Goal: Task Accomplishment & Management: Manage account settings

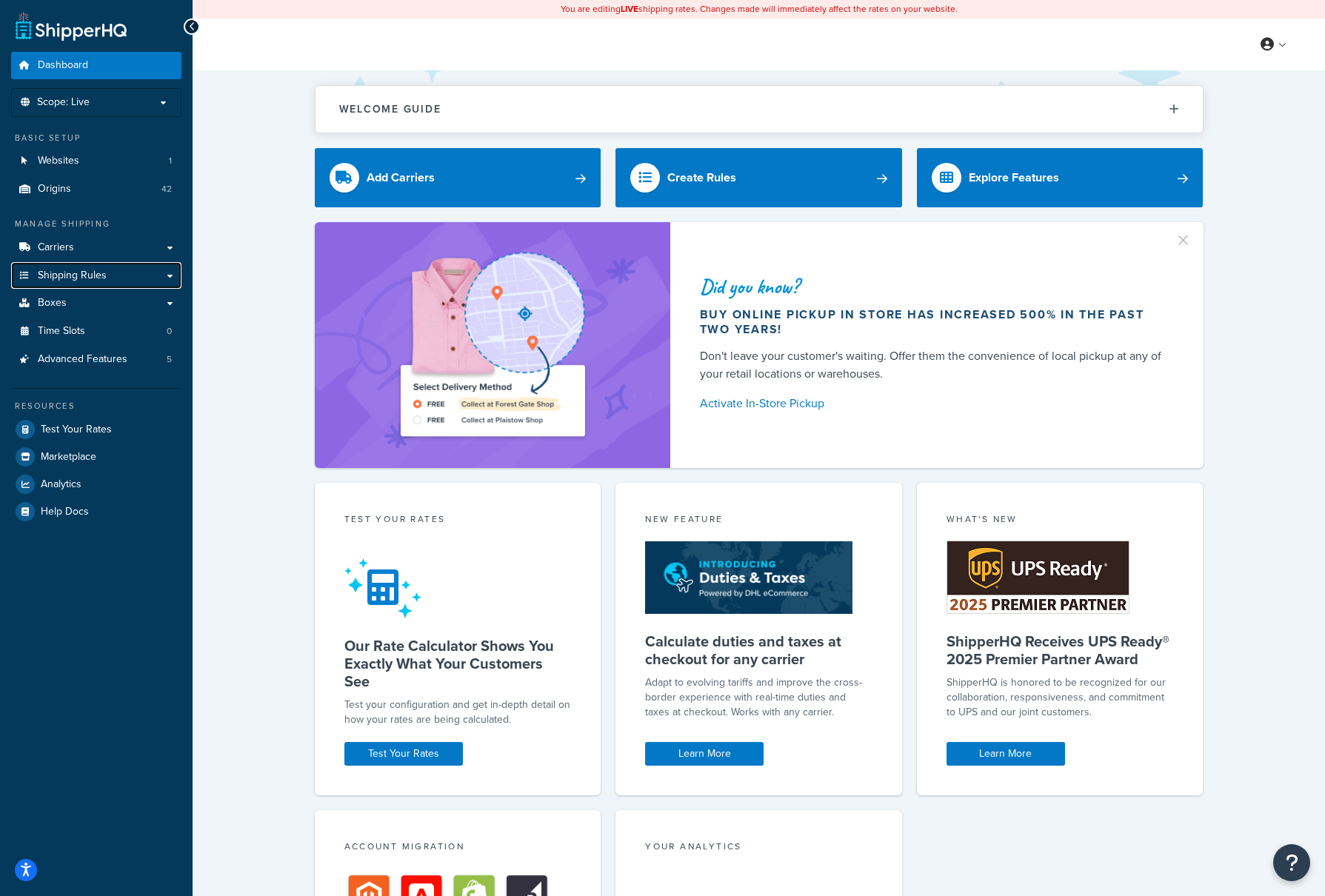
click at [87, 266] on link "Shipping Rules" at bounding box center [96, 275] width 170 height 27
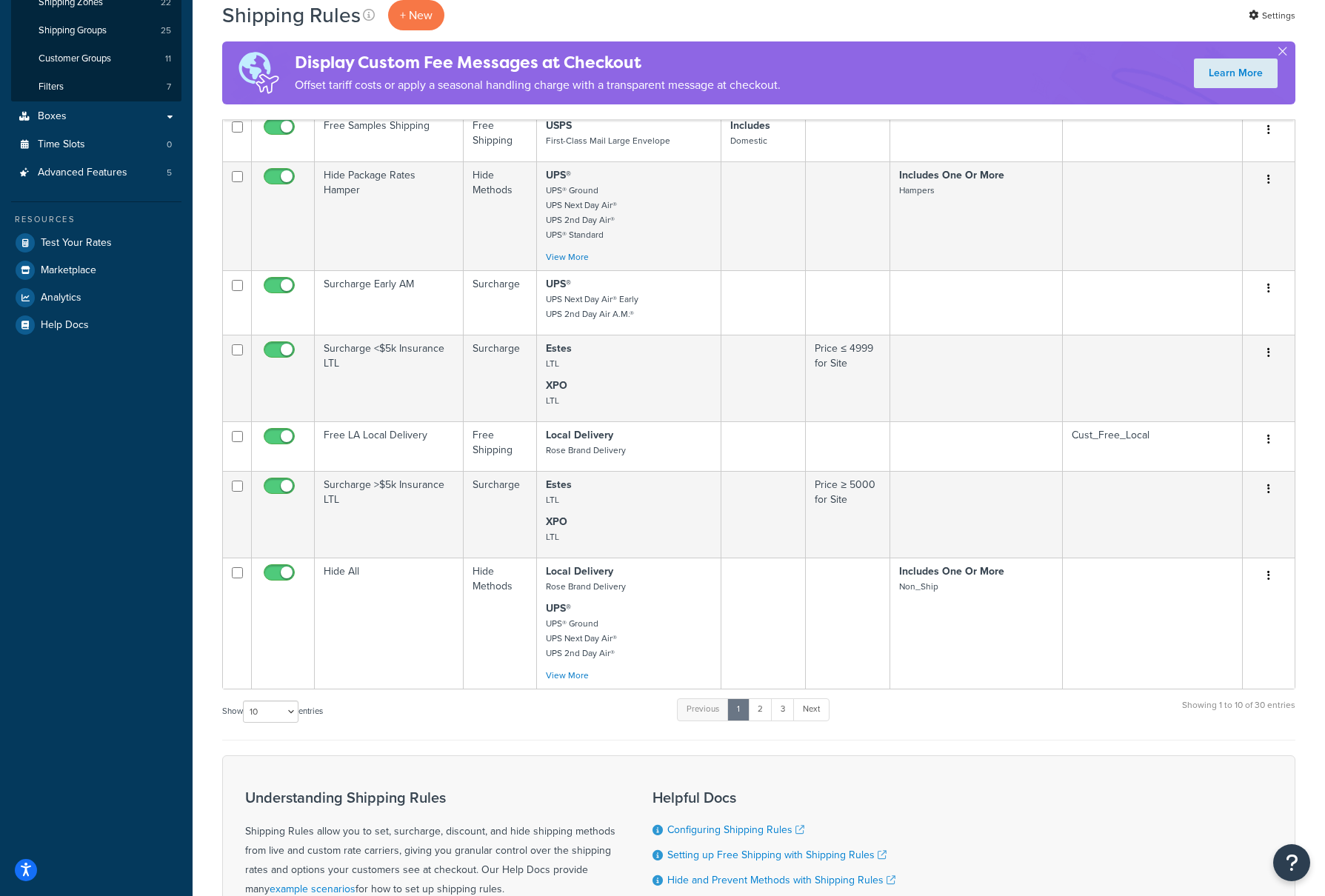
scroll to position [296, 0]
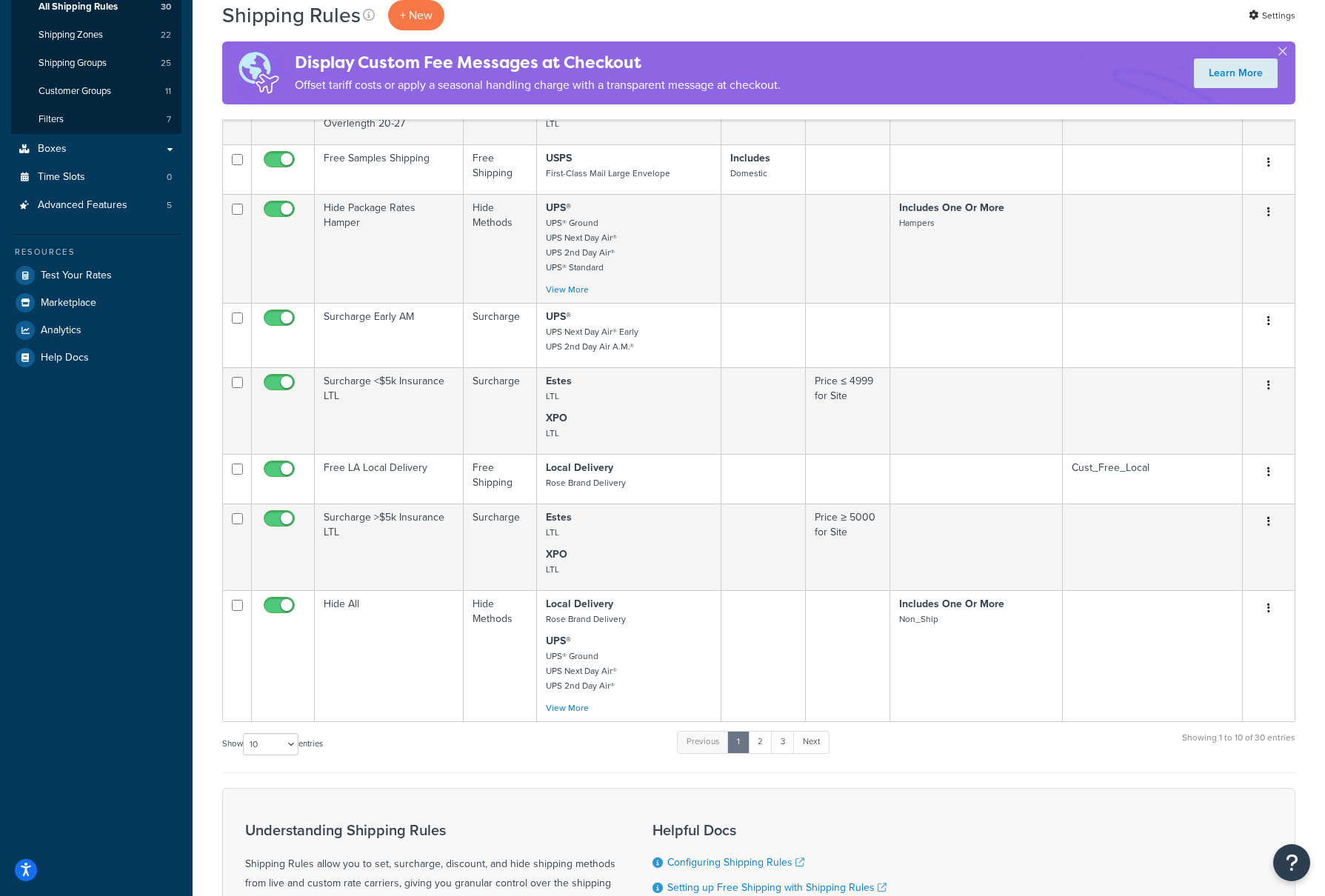
click at [401, 132] on td "[PERSON_NAME] Overlength 20-27" at bounding box center [389, 119] width 149 height 50
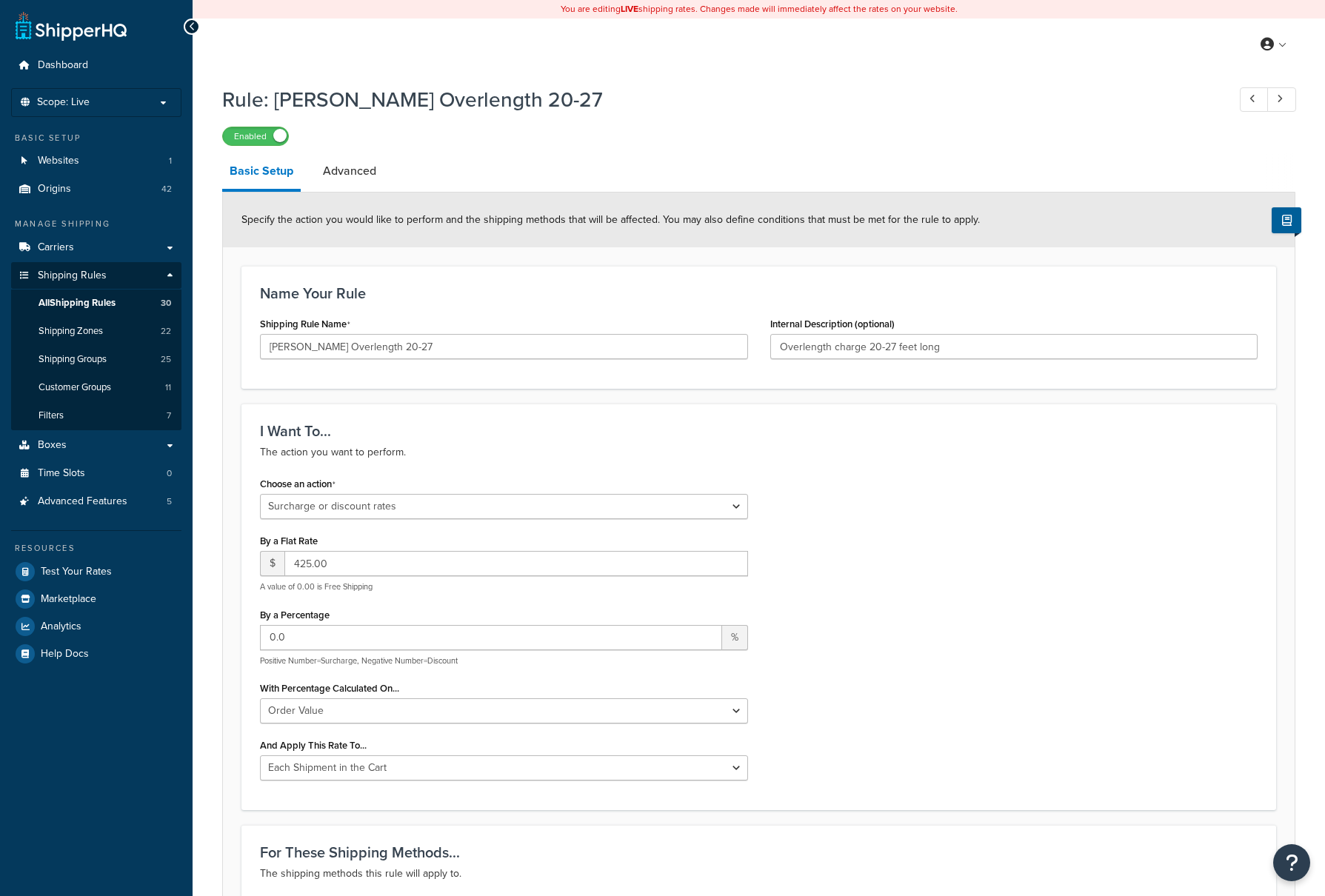
select select "SURCHARGE"
select select "ORDER"
select select "CART"
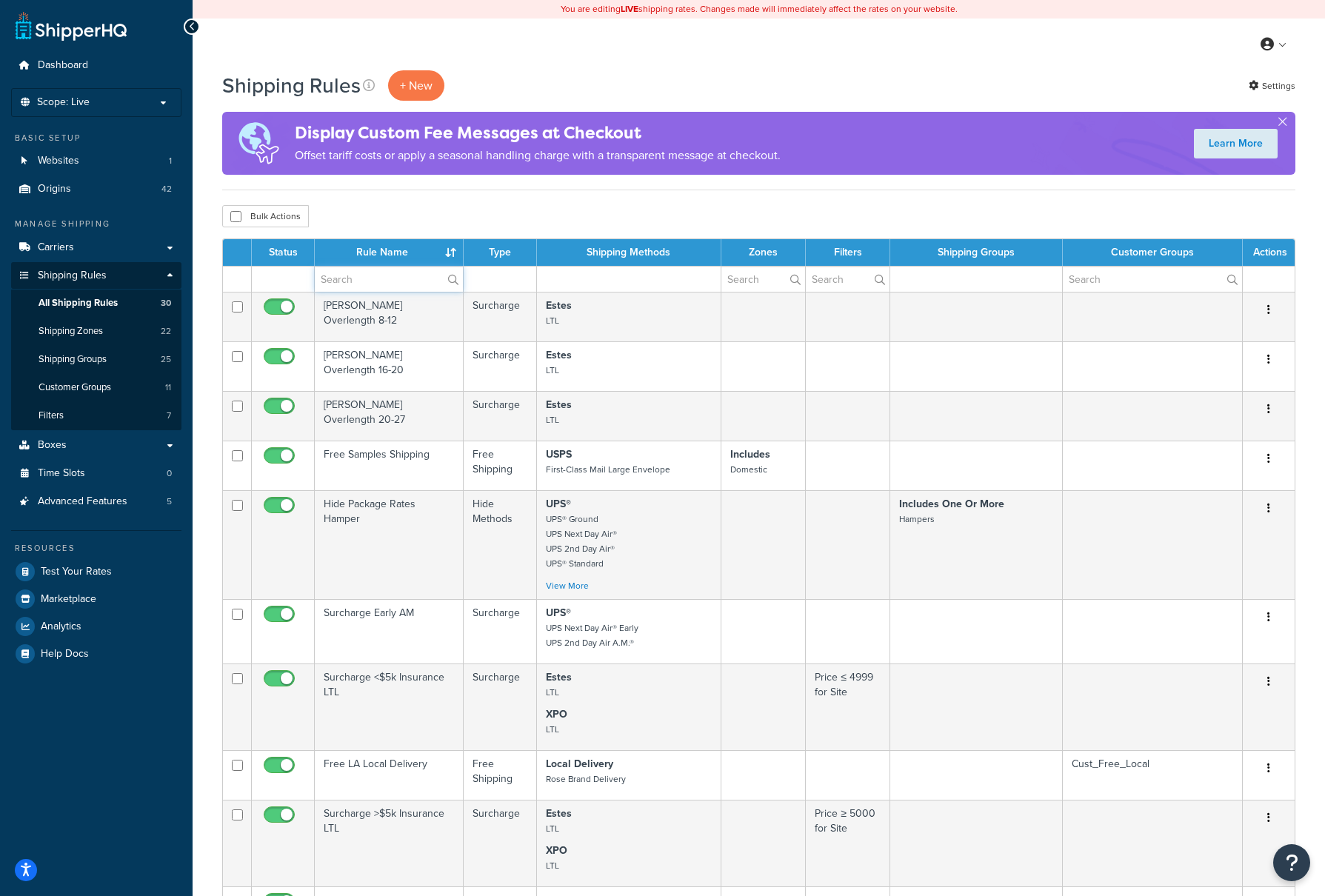
click at [357, 285] on input "text" at bounding box center [389, 279] width 148 height 25
type input "Surcharge"
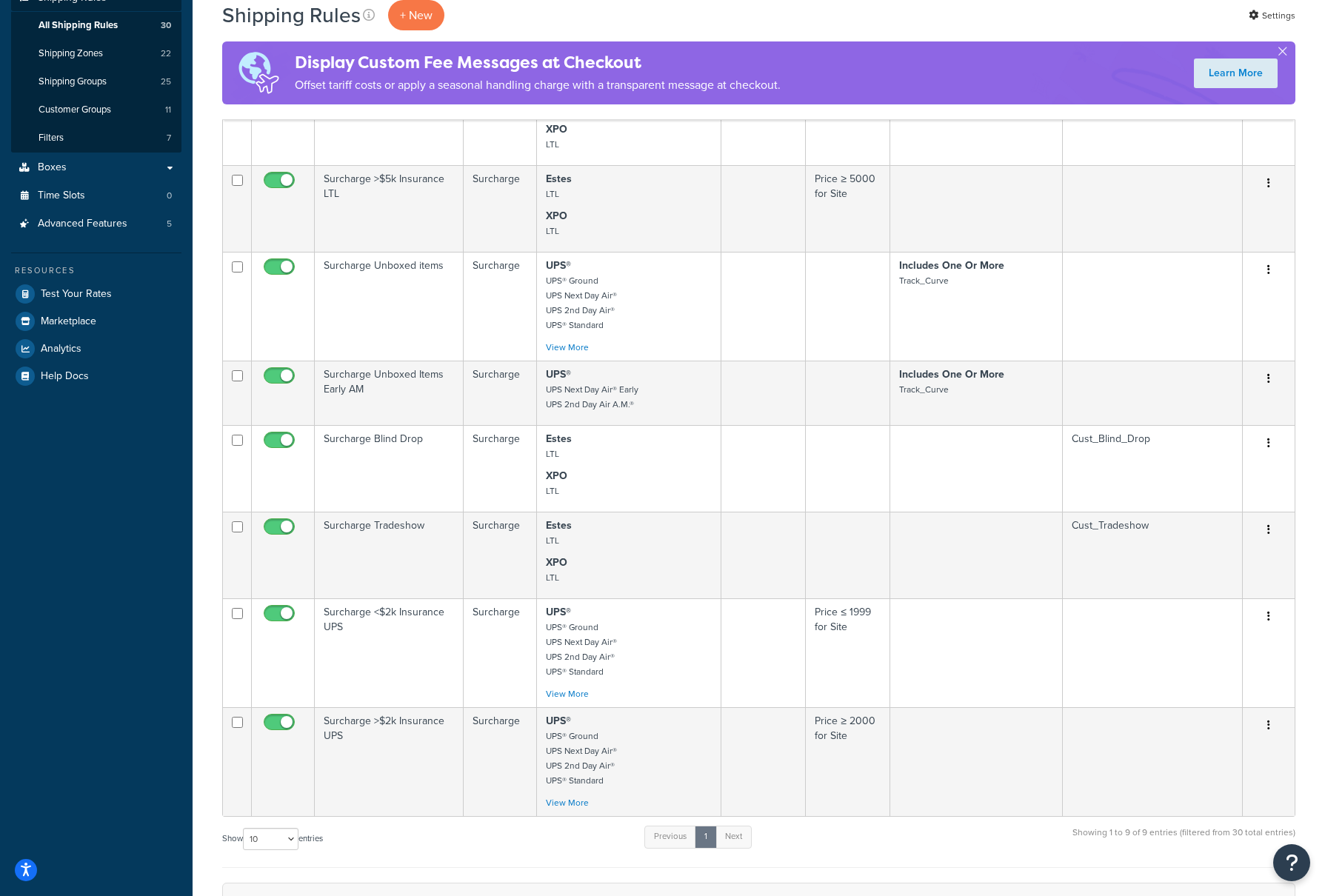
scroll to position [296, 0]
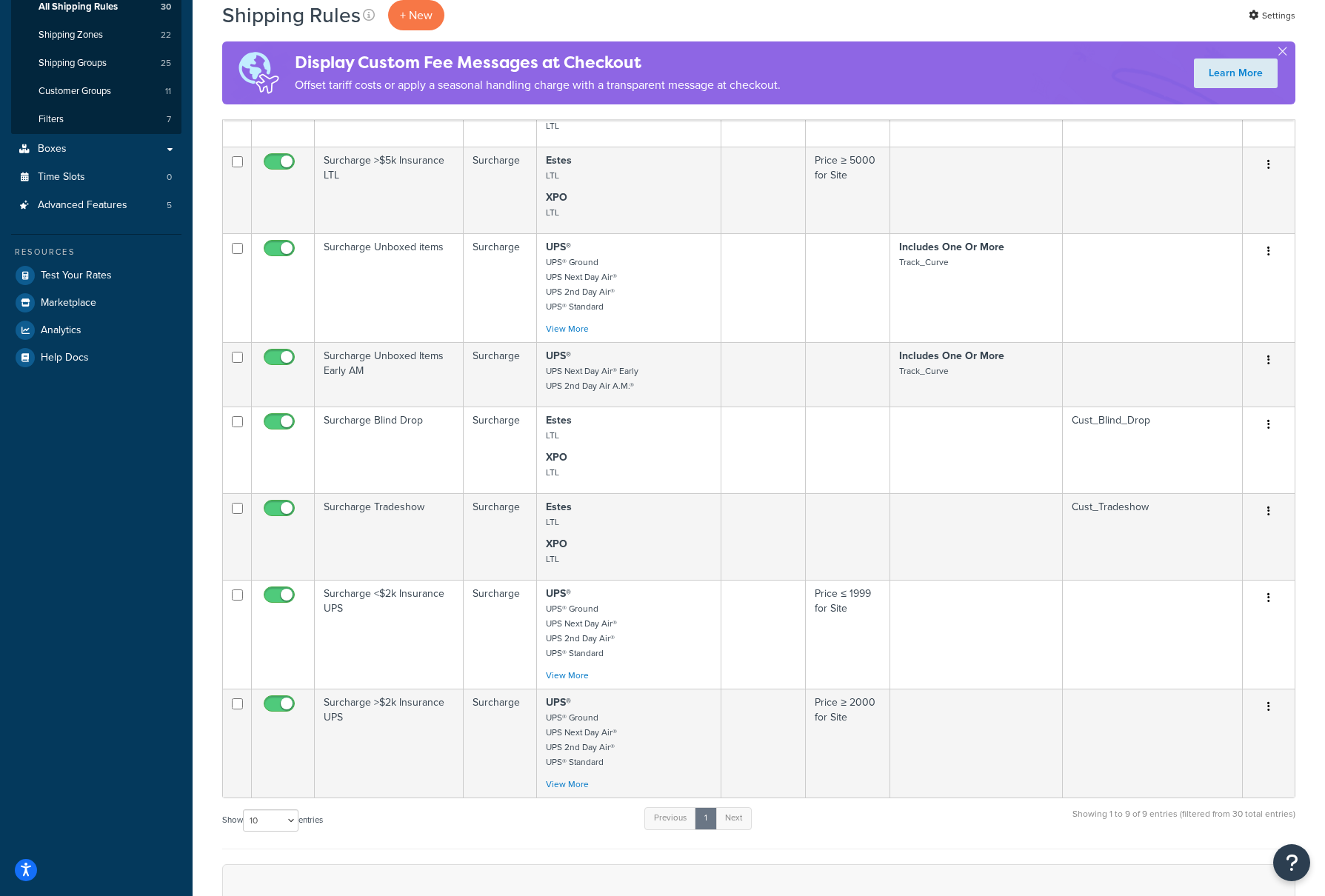
click at [403, 430] on td "Surcharge Blind Drop" at bounding box center [389, 450] width 149 height 86
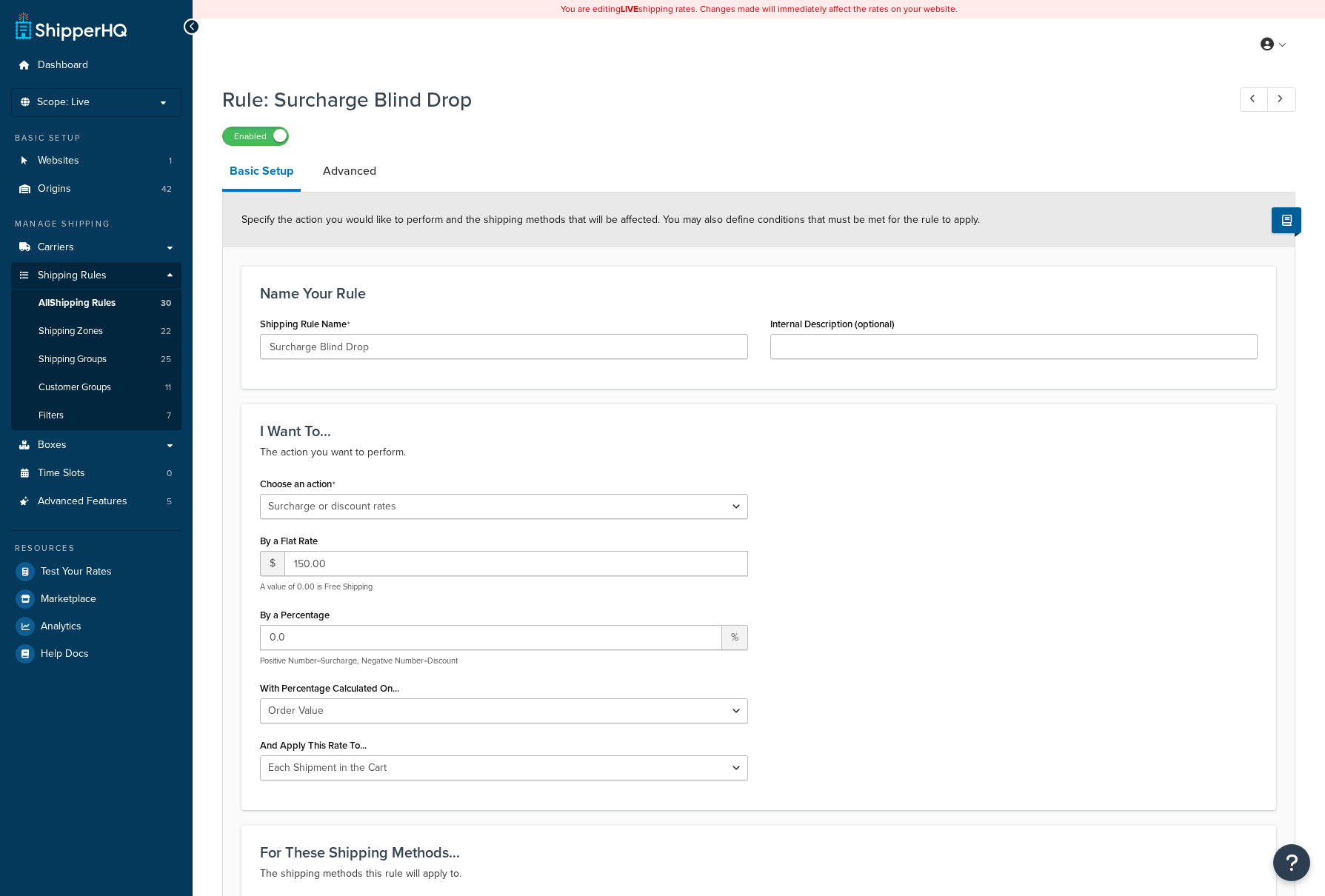
select select "SURCHARGE"
select select "ORDER"
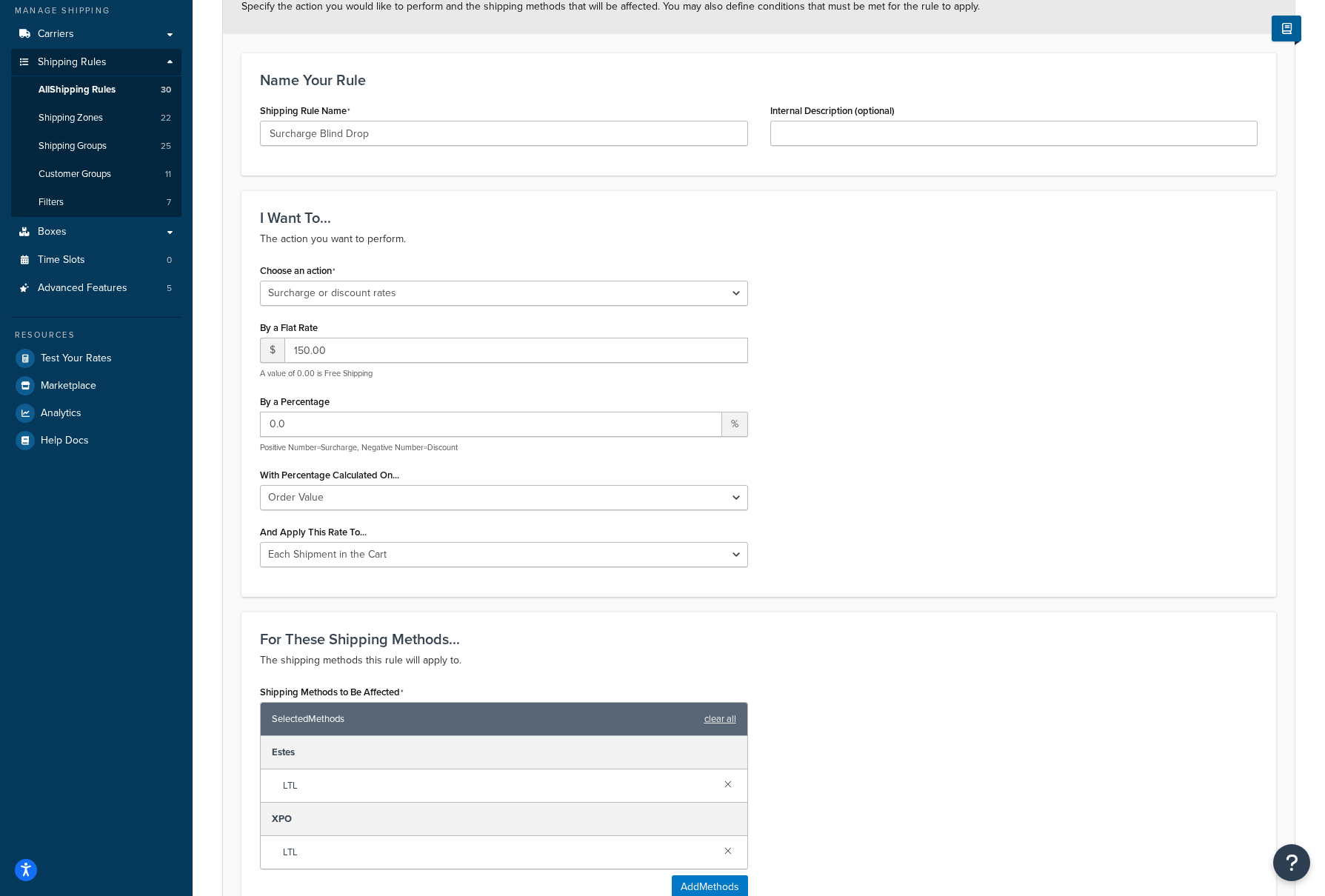
scroll to position [222, 0]
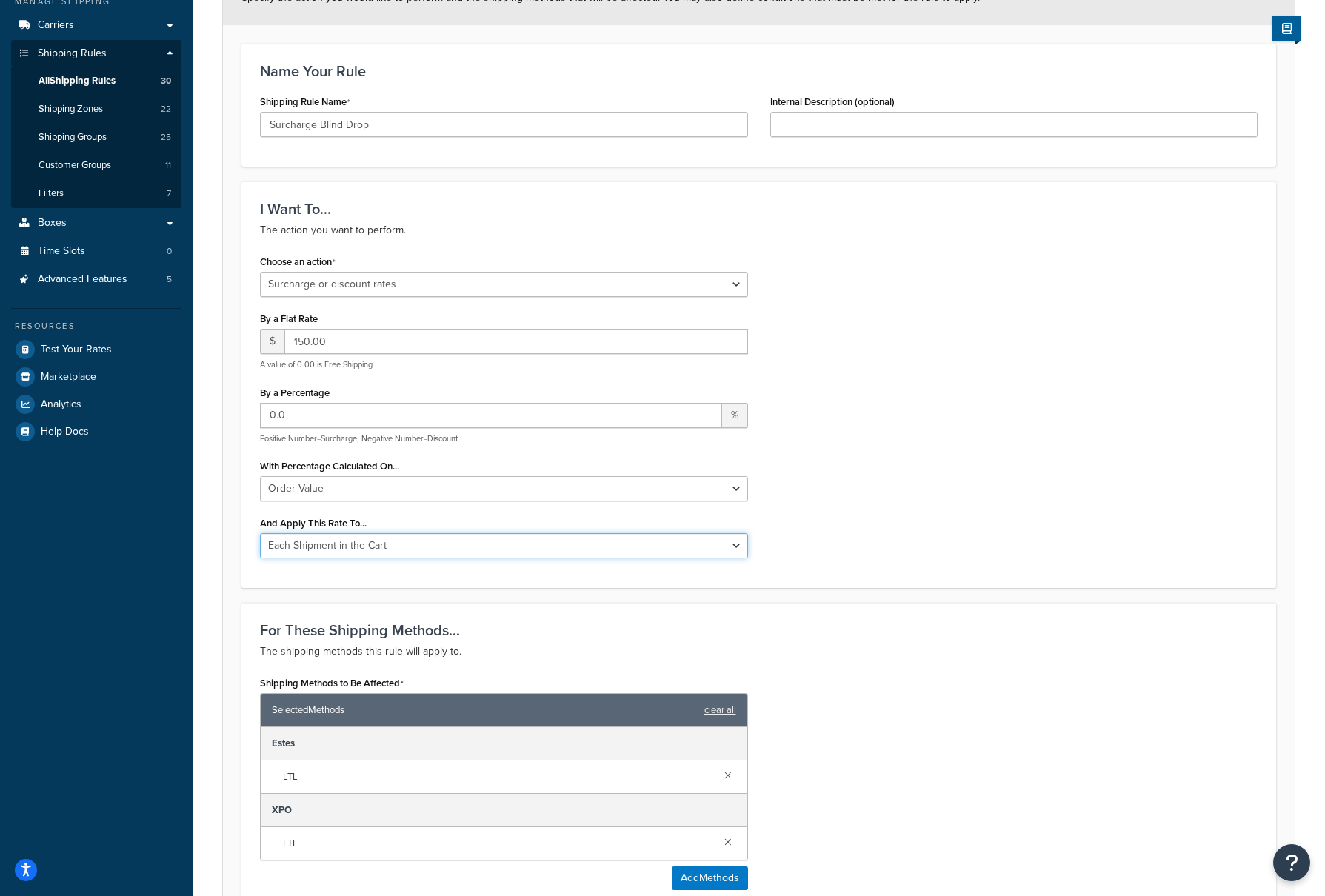
click at [730, 545] on select "Entire Cart Each Shipment in the Cart Each Origin in the Cart Each Shipping Gro…" at bounding box center [504, 546] width 488 height 25
select select "LOCATION"
click at [260, 535] on select "Entire Cart Each Shipment in the Cart Each Origin in the Cart Each Shipping Gro…" at bounding box center [504, 546] width 488 height 25
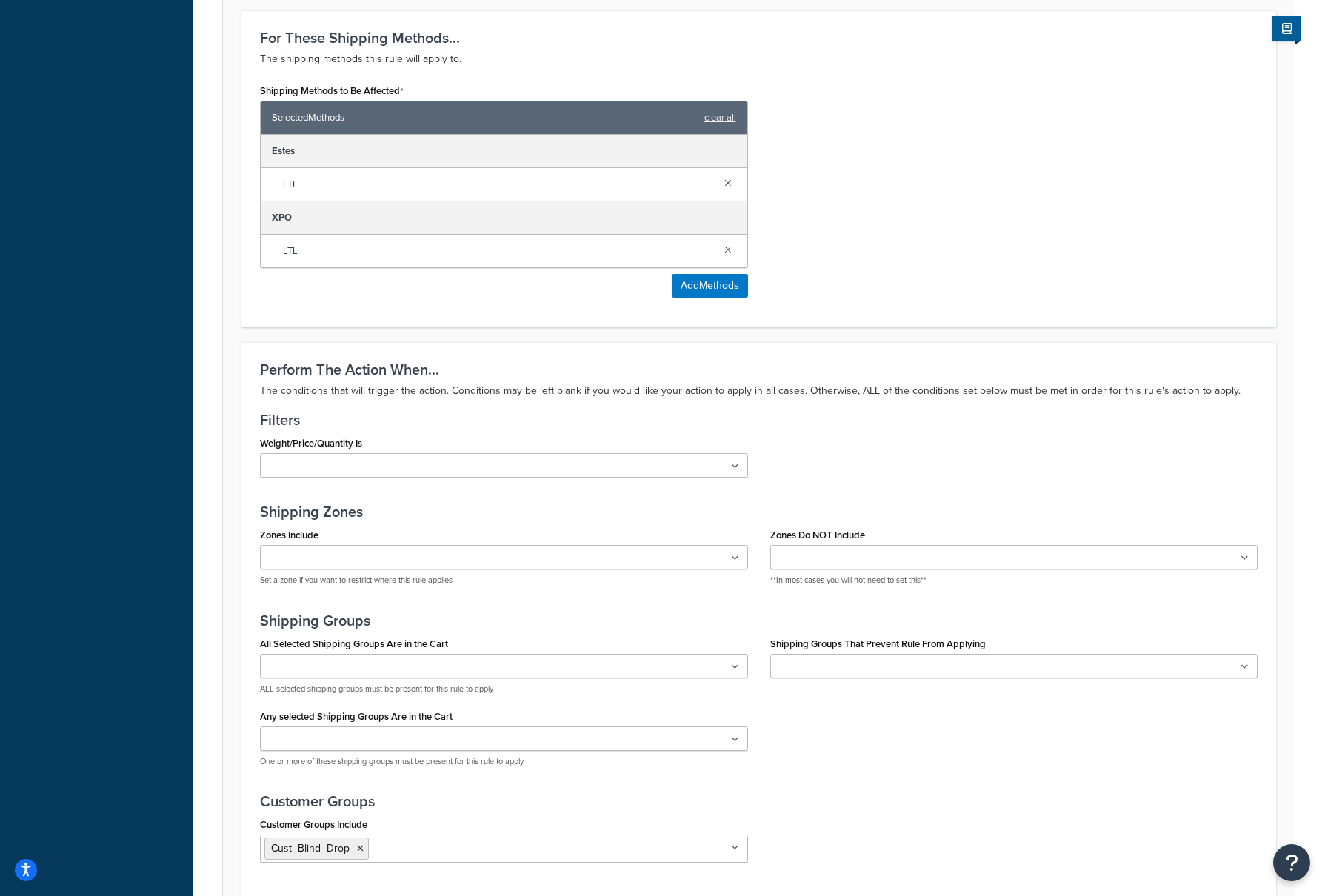
scroll to position [964, 0]
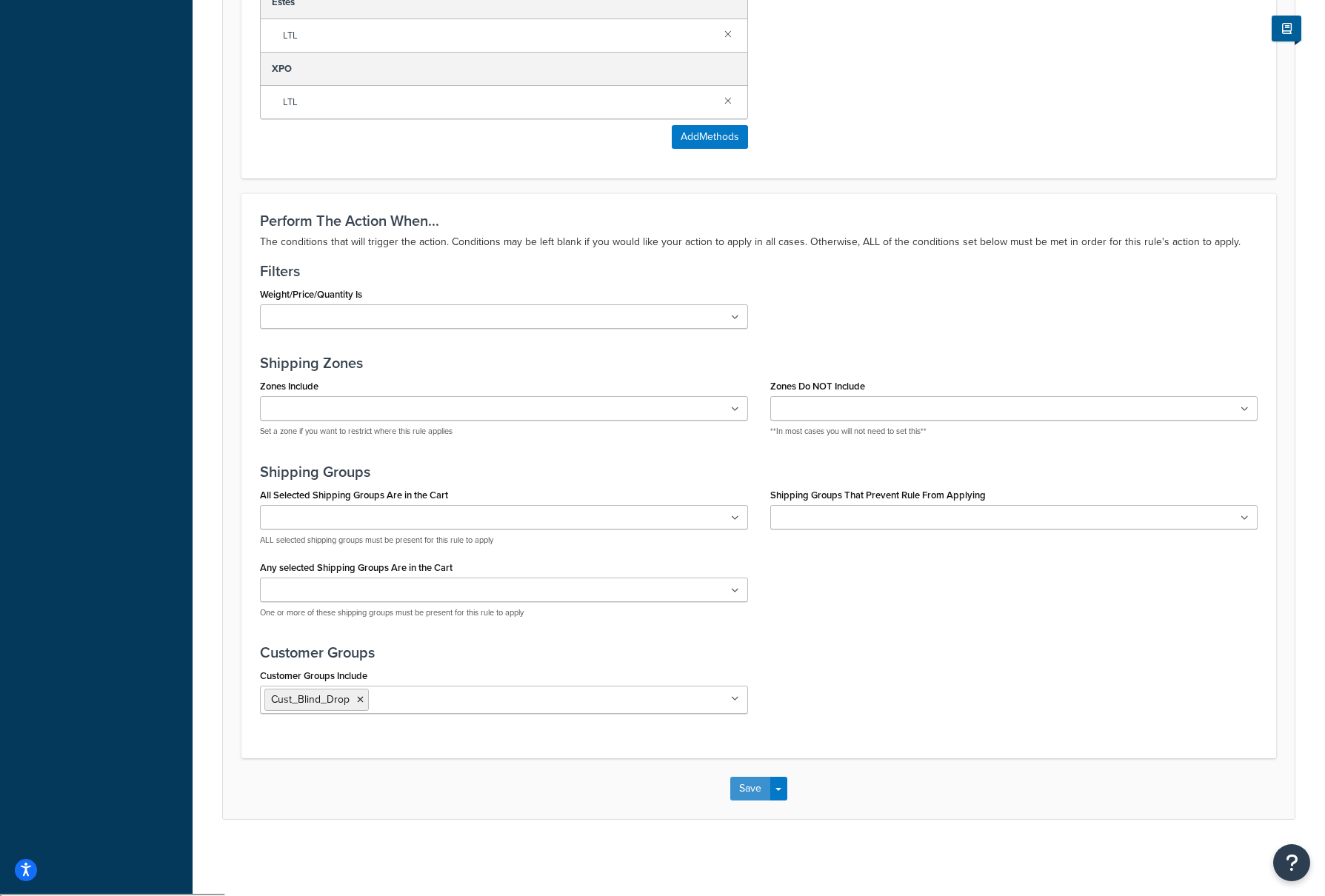
click at [758, 789] on button "Save" at bounding box center [751, 788] width 40 height 24
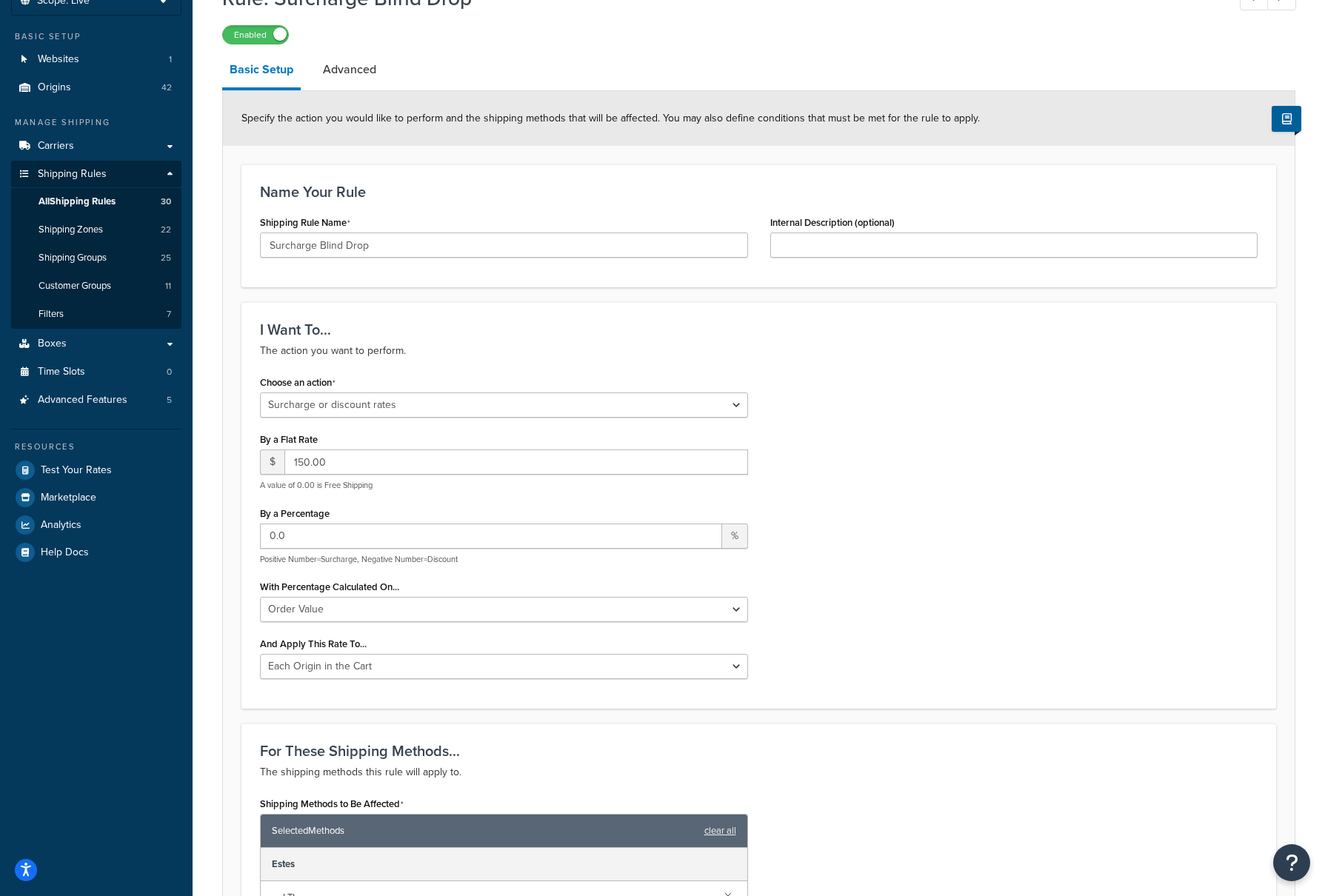
scroll to position [138, 0]
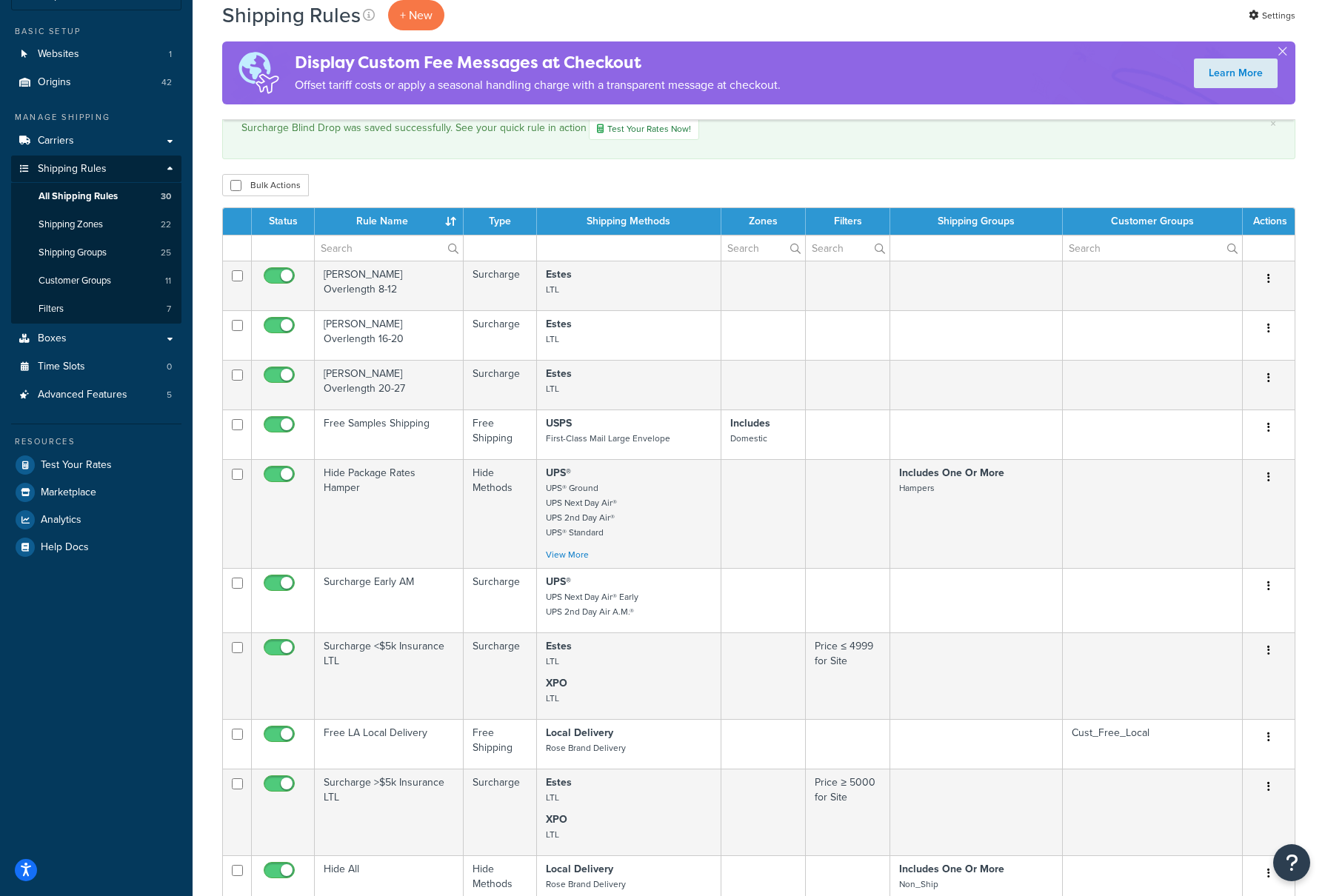
scroll to position [74, 0]
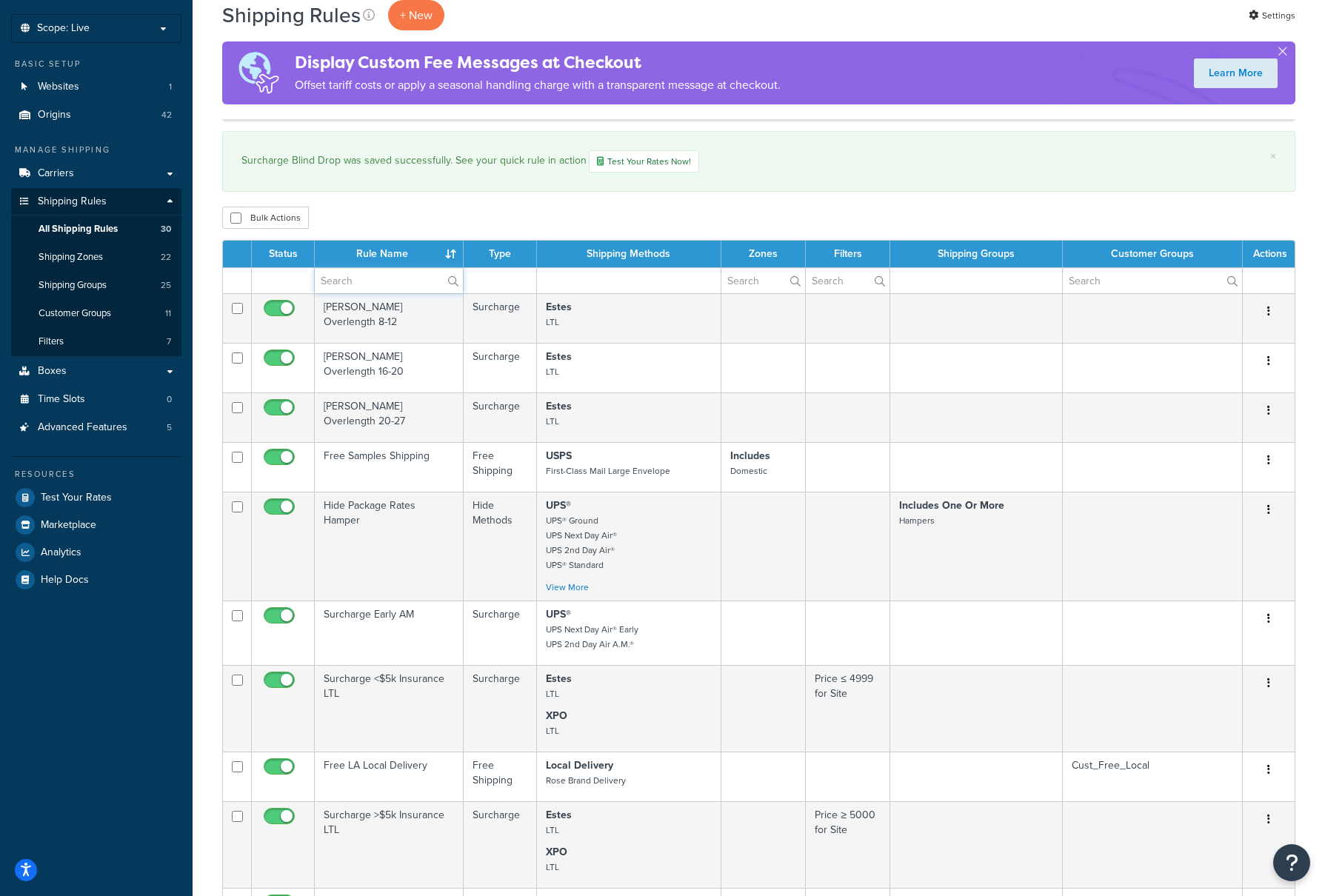
click at [377, 279] on input "text" at bounding box center [389, 281] width 148 height 25
type input "Surcharge"
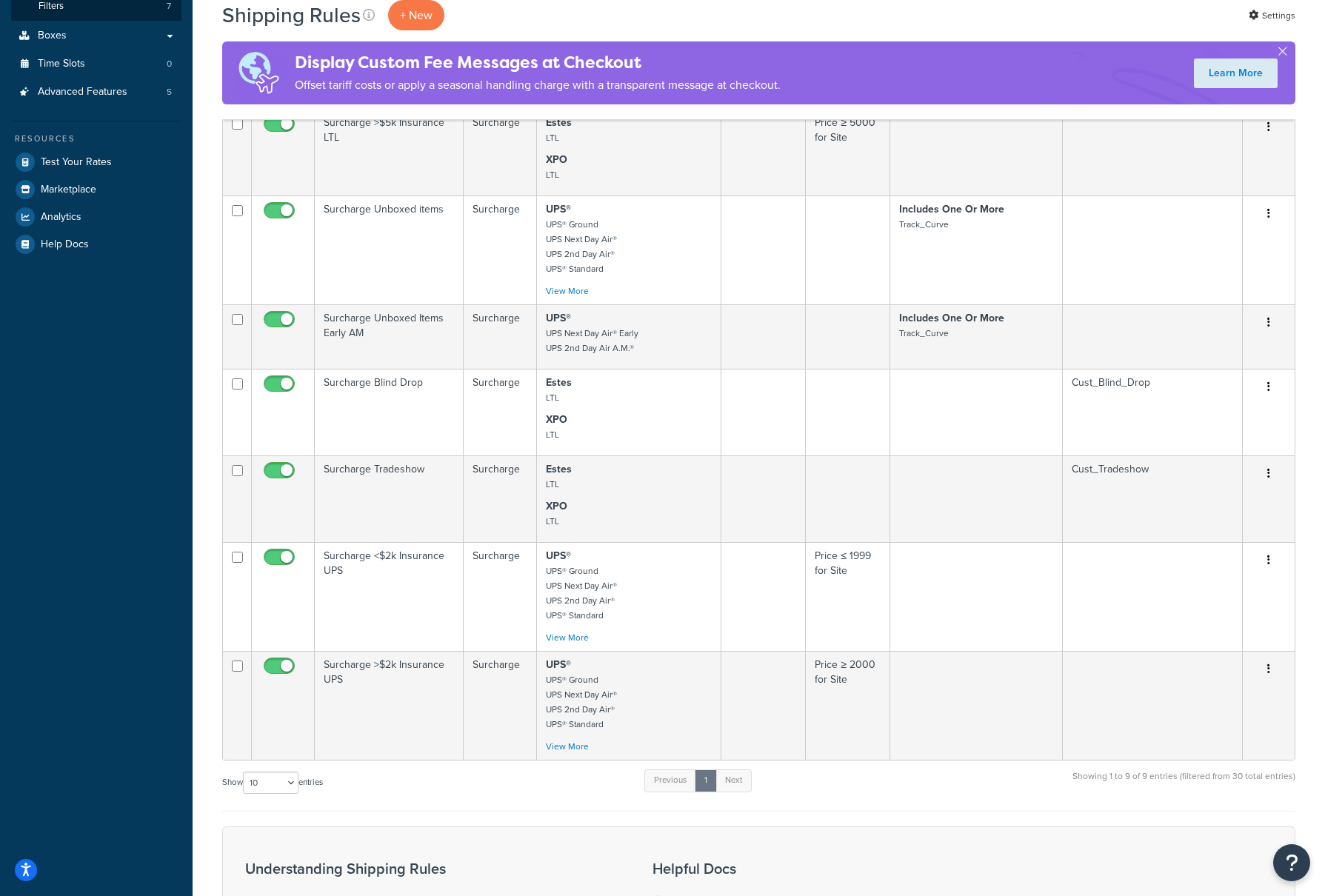
scroll to position [445, 0]
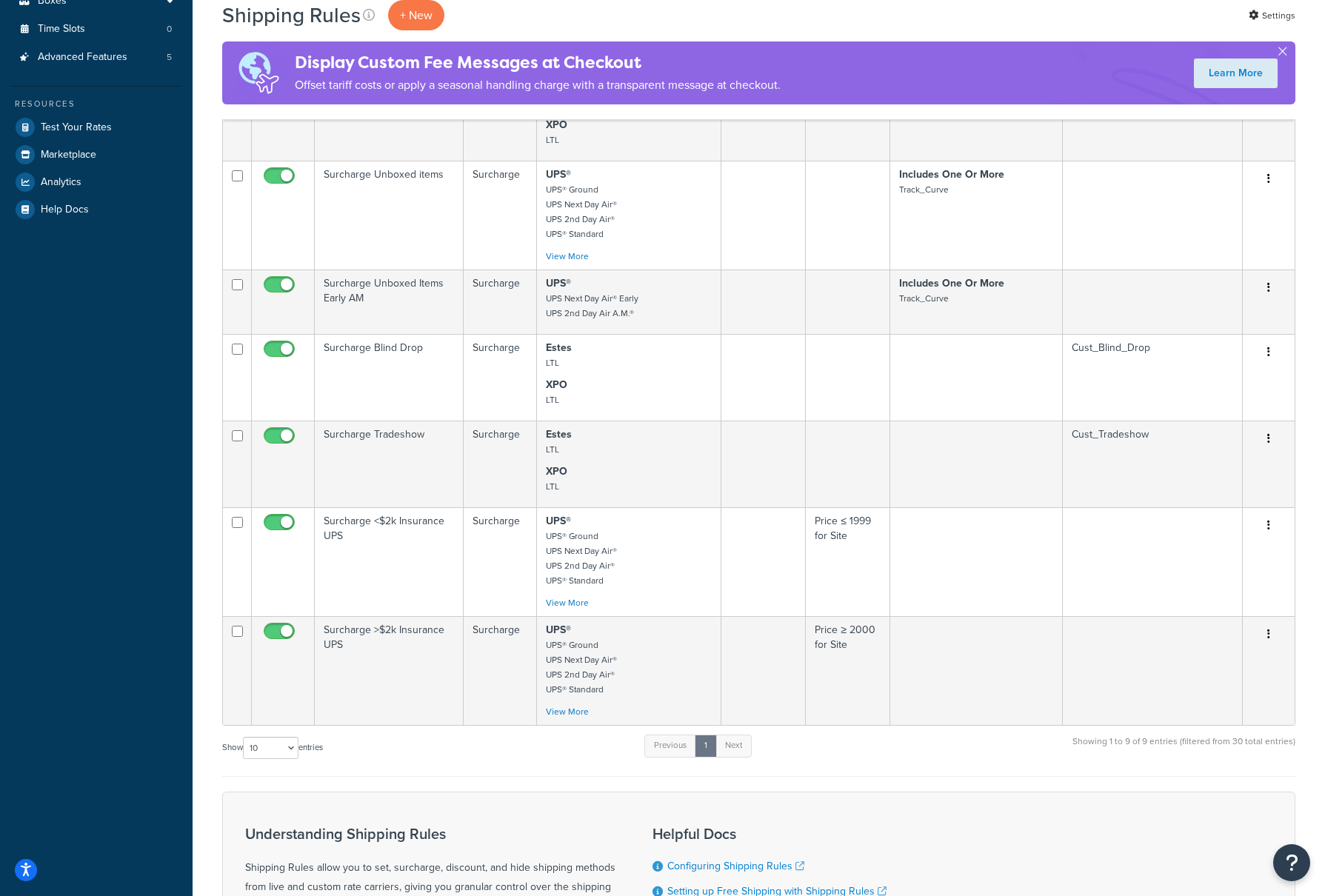
click at [427, 459] on td "Surcharge Tradeshow" at bounding box center [389, 464] width 149 height 86
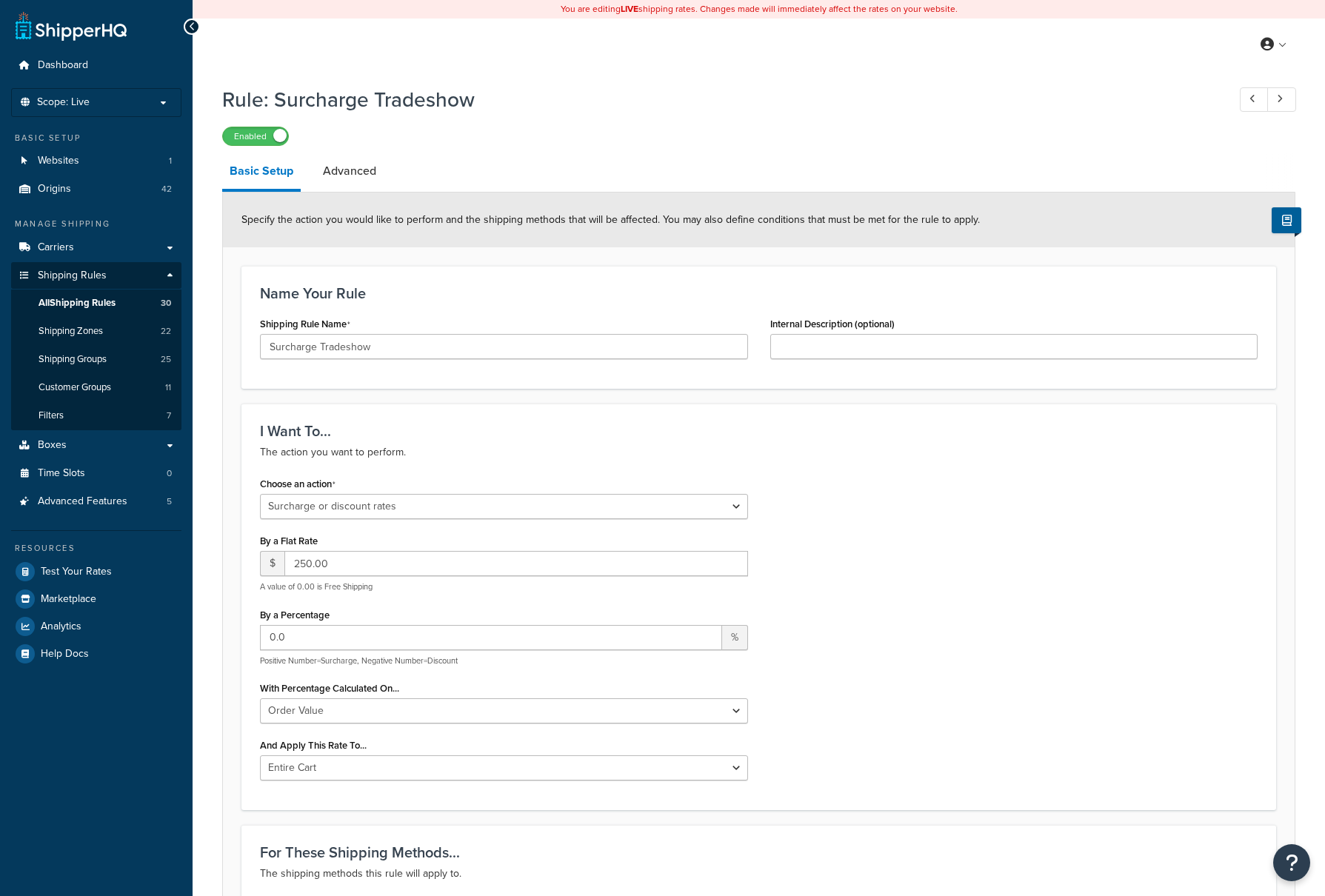
select select "SURCHARGE"
select select "ORDER"
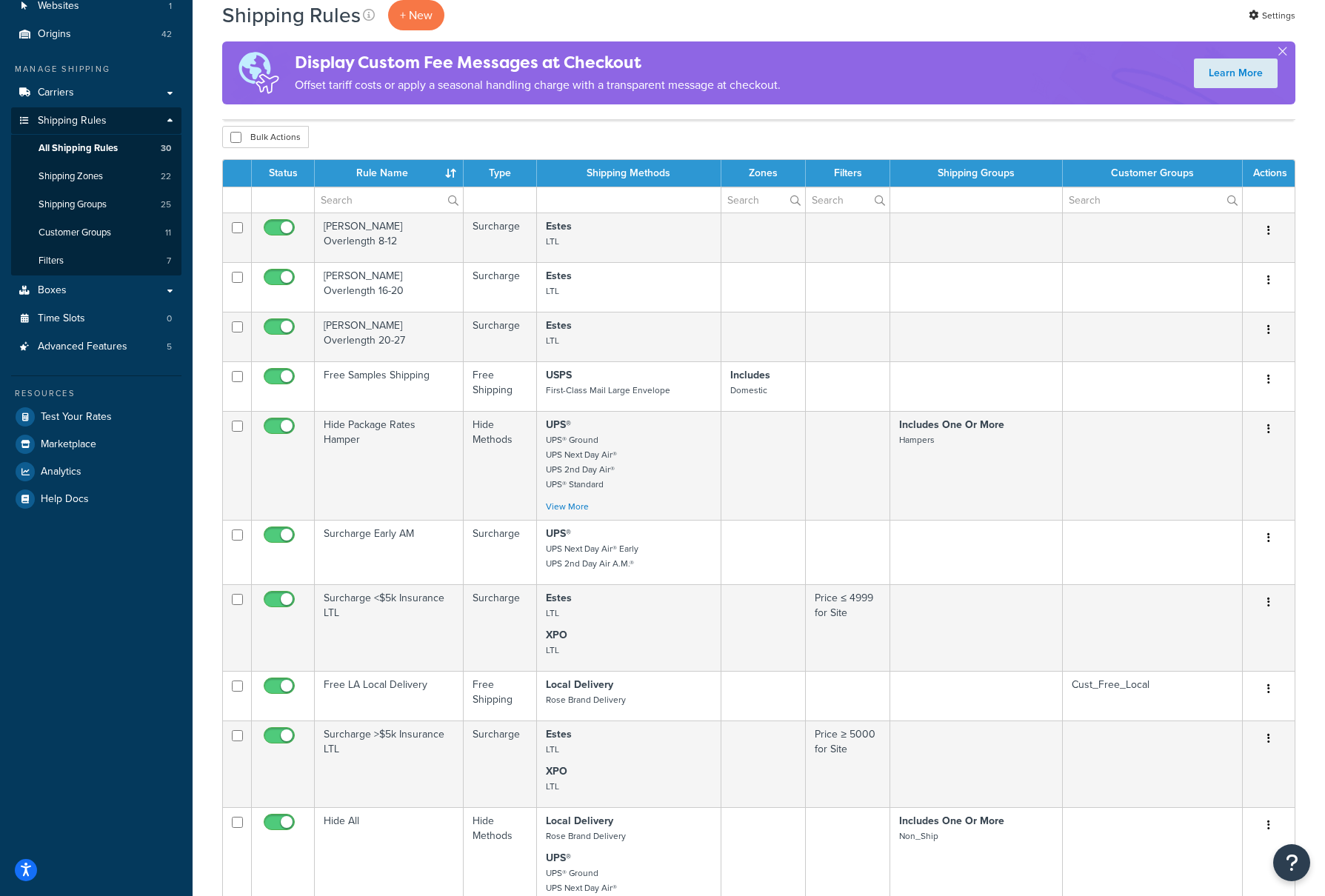
scroll to position [148, 0]
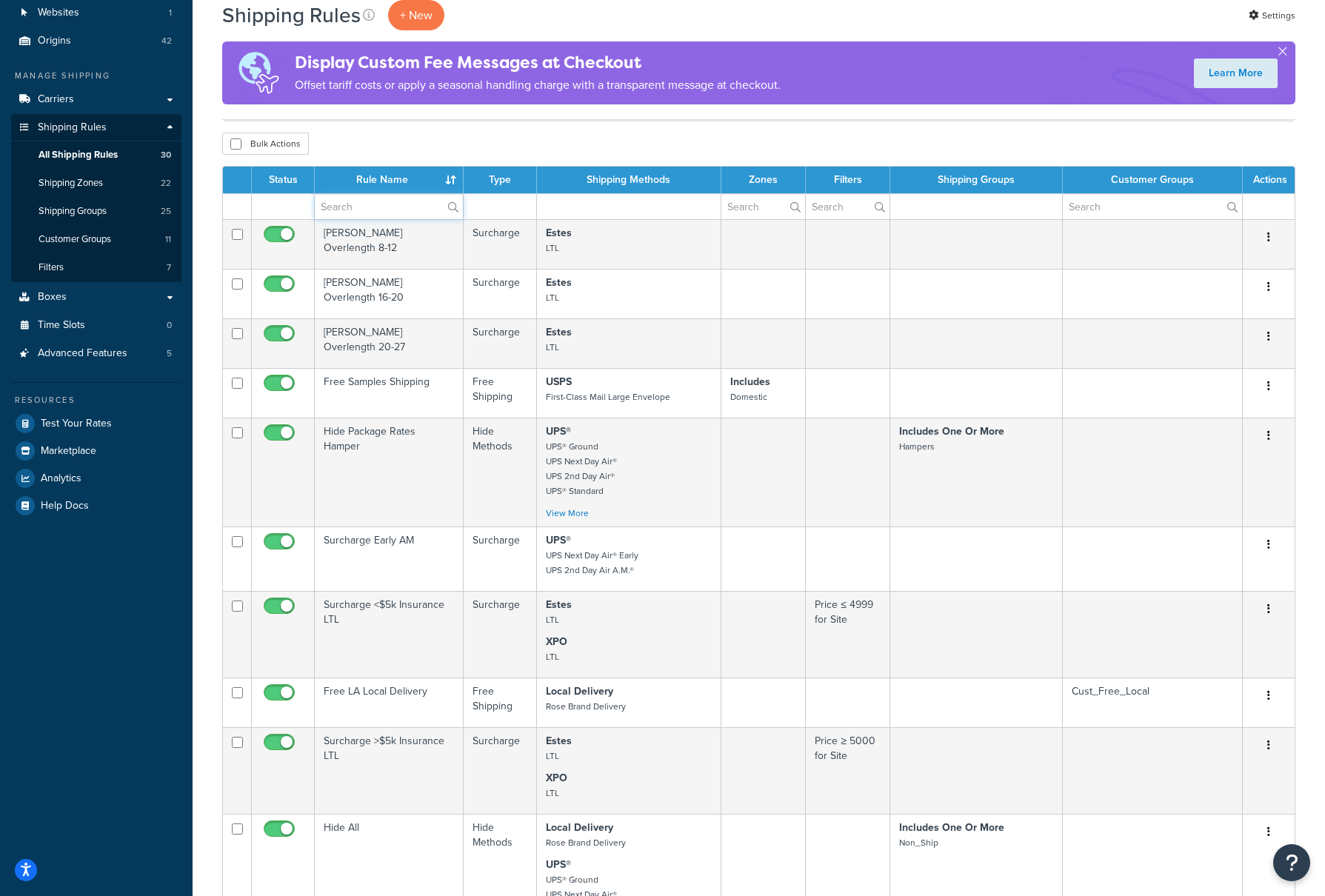
click at [343, 213] on input "text" at bounding box center [389, 207] width 148 height 25
type input "Surcharge"
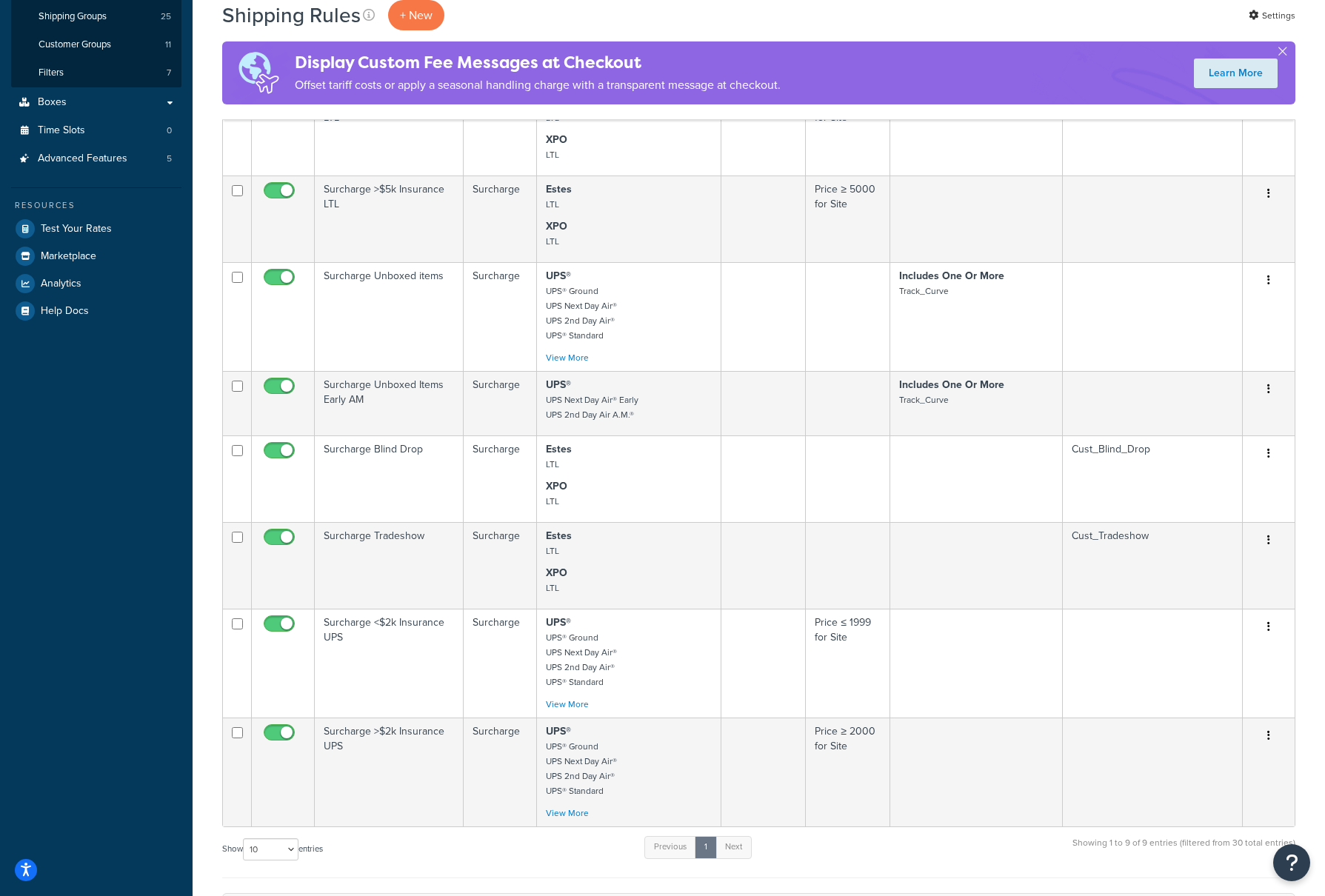
scroll to position [370, 0]
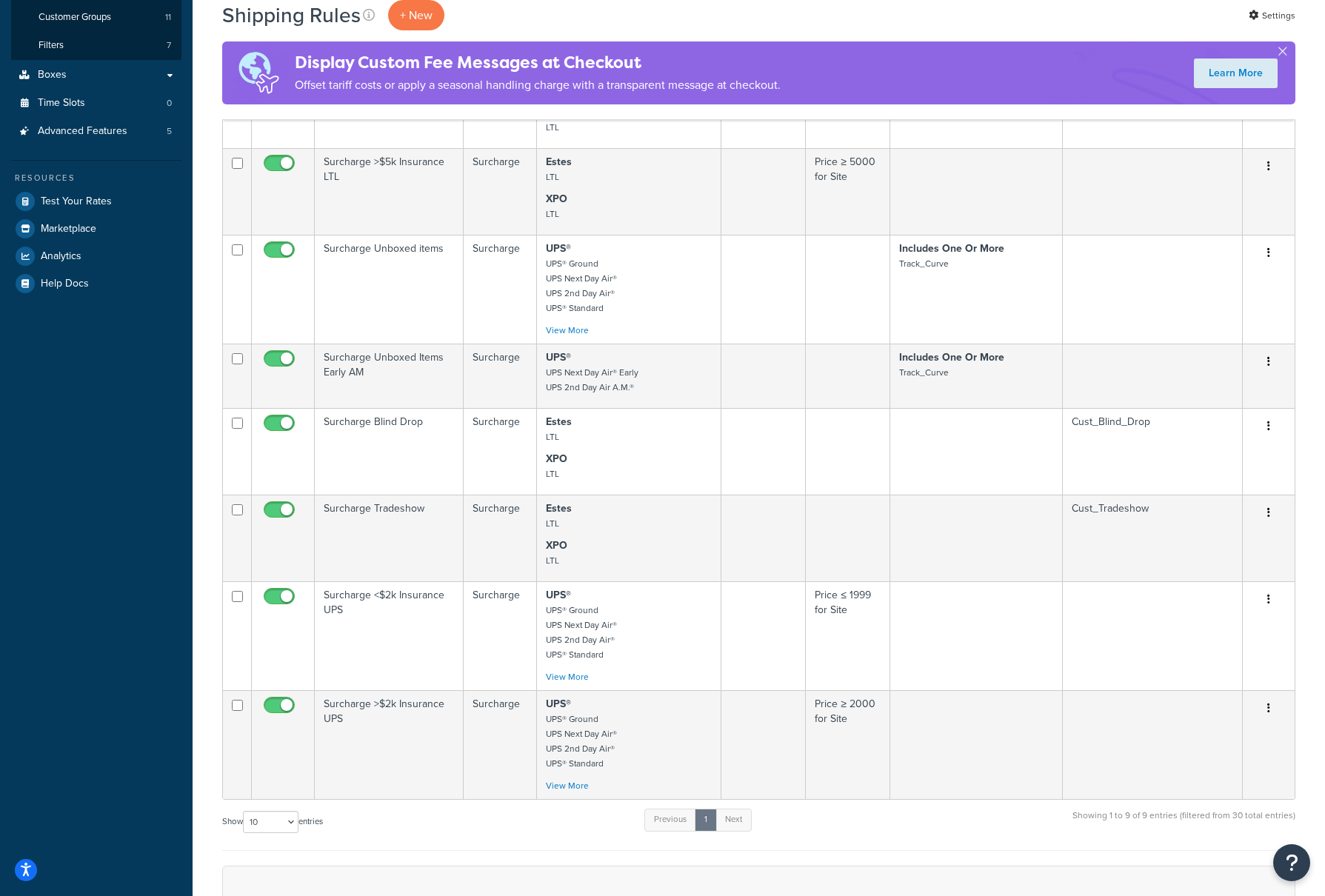
click at [410, 426] on td "Surcharge Blind Drop" at bounding box center [389, 451] width 149 height 86
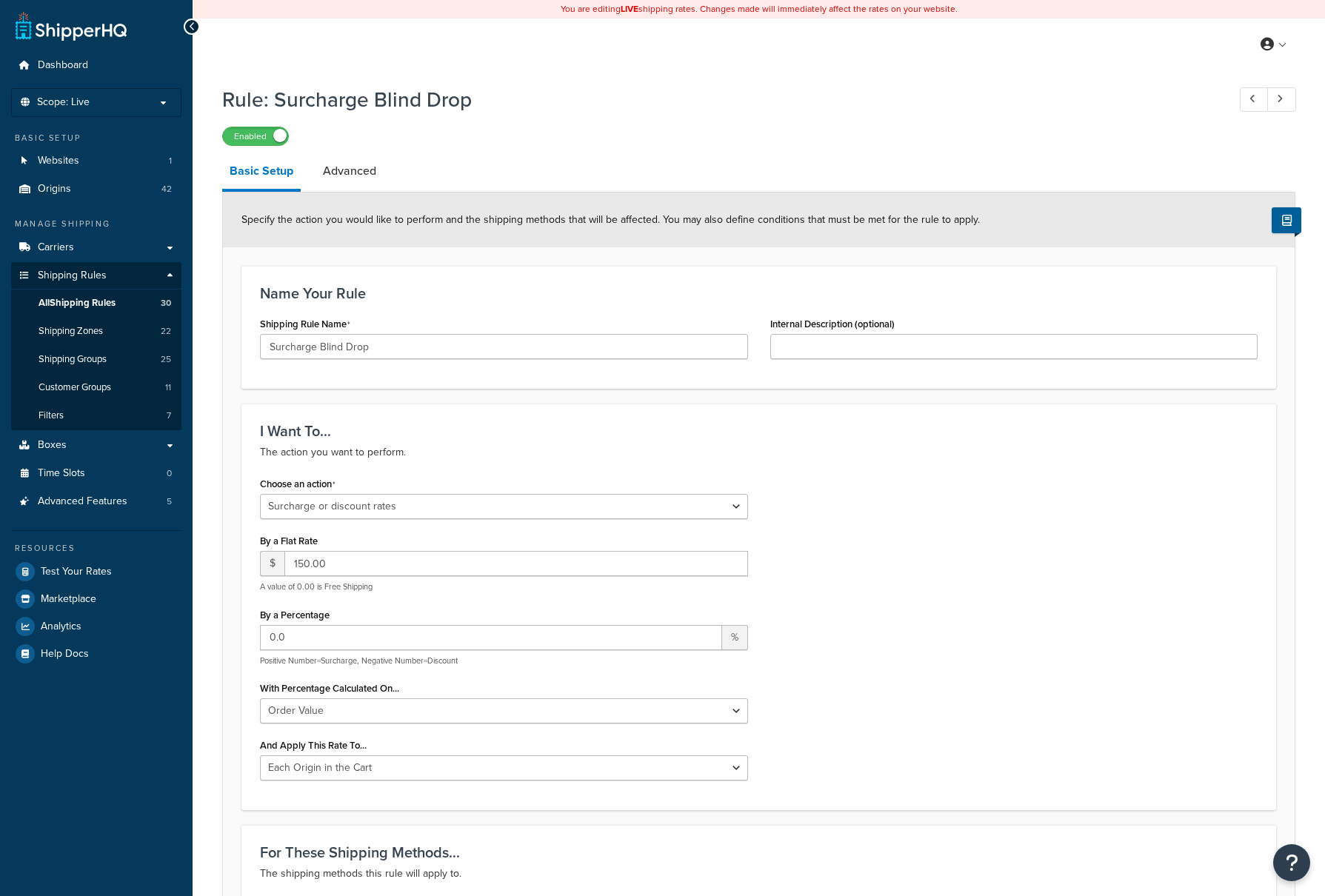
select select "SURCHARGE"
select select "ORDER"
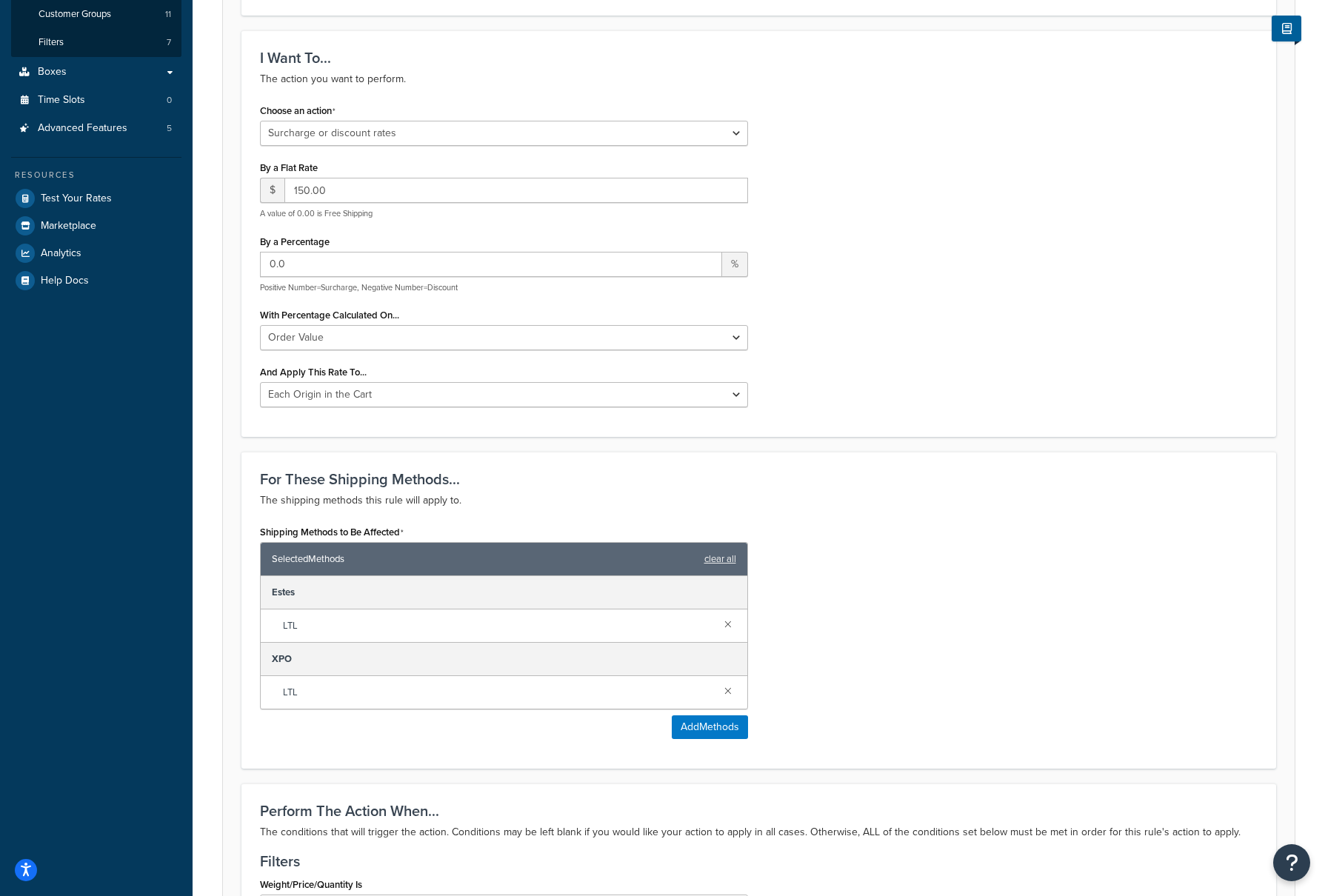
scroll to position [445, 0]
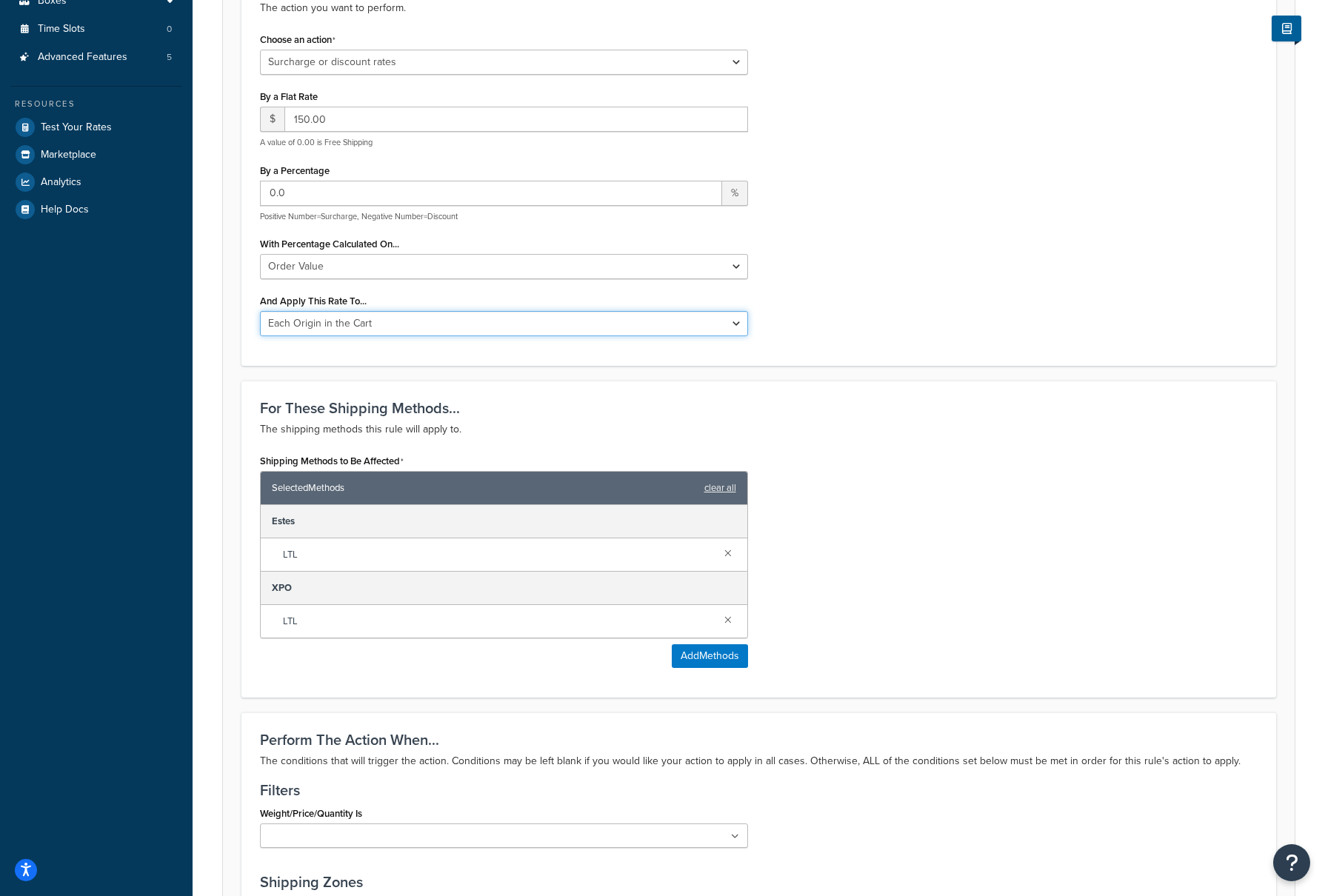
click at [744, 328] on select "Entire Cart Each Shipment in the Cart Each Origin in the Cart Each Shipping Gro…" at bounding box center [504, 323] width 488 height 25
select select "ENTIRE_CART"
click at [260, 313] on select "Entire Cart Each Shipment in the Cart Each Origin in the Cart Each Shipping Gro…" at bounding box center [504, 323] width 488 height 25
click at [897, 243] on div "Choose an action Choose an action Override Rates Surcharge or discount rates Hi…" at bounding box center [759, 187] width 1020 height 318
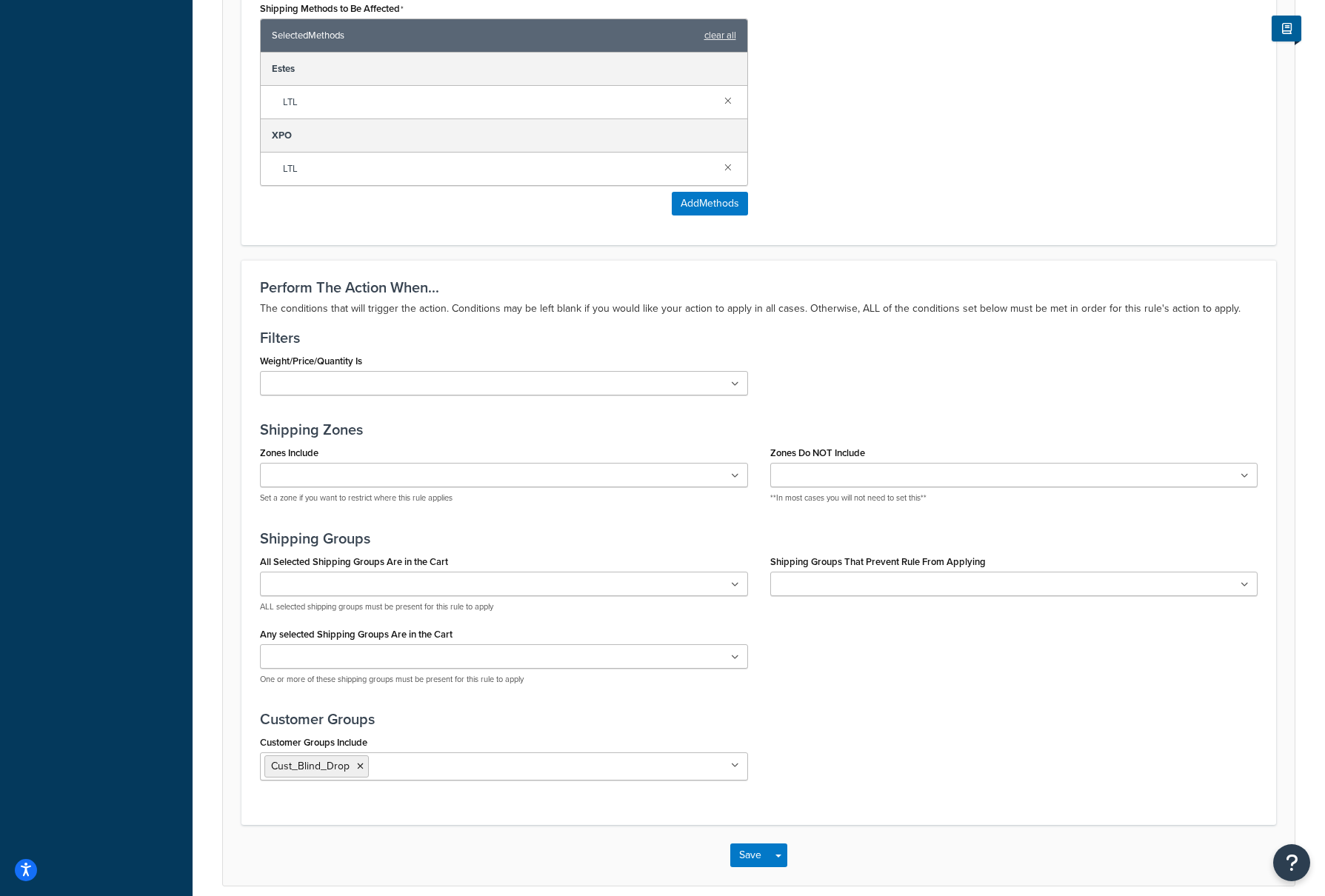
scroll to position [964, 0]
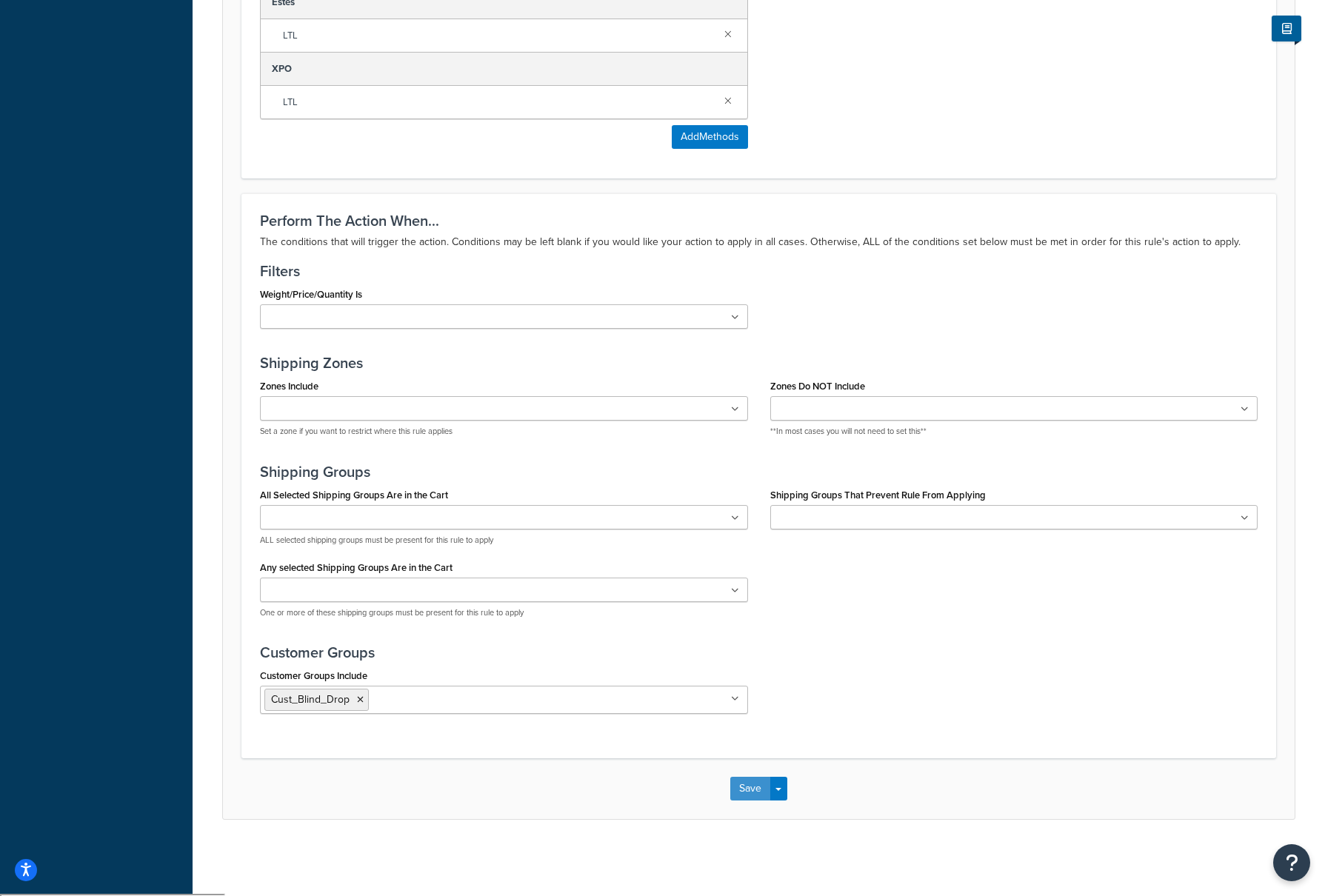
click at [758, 791] on button "Save" at bounding box center [751, 788] width 40 height 24
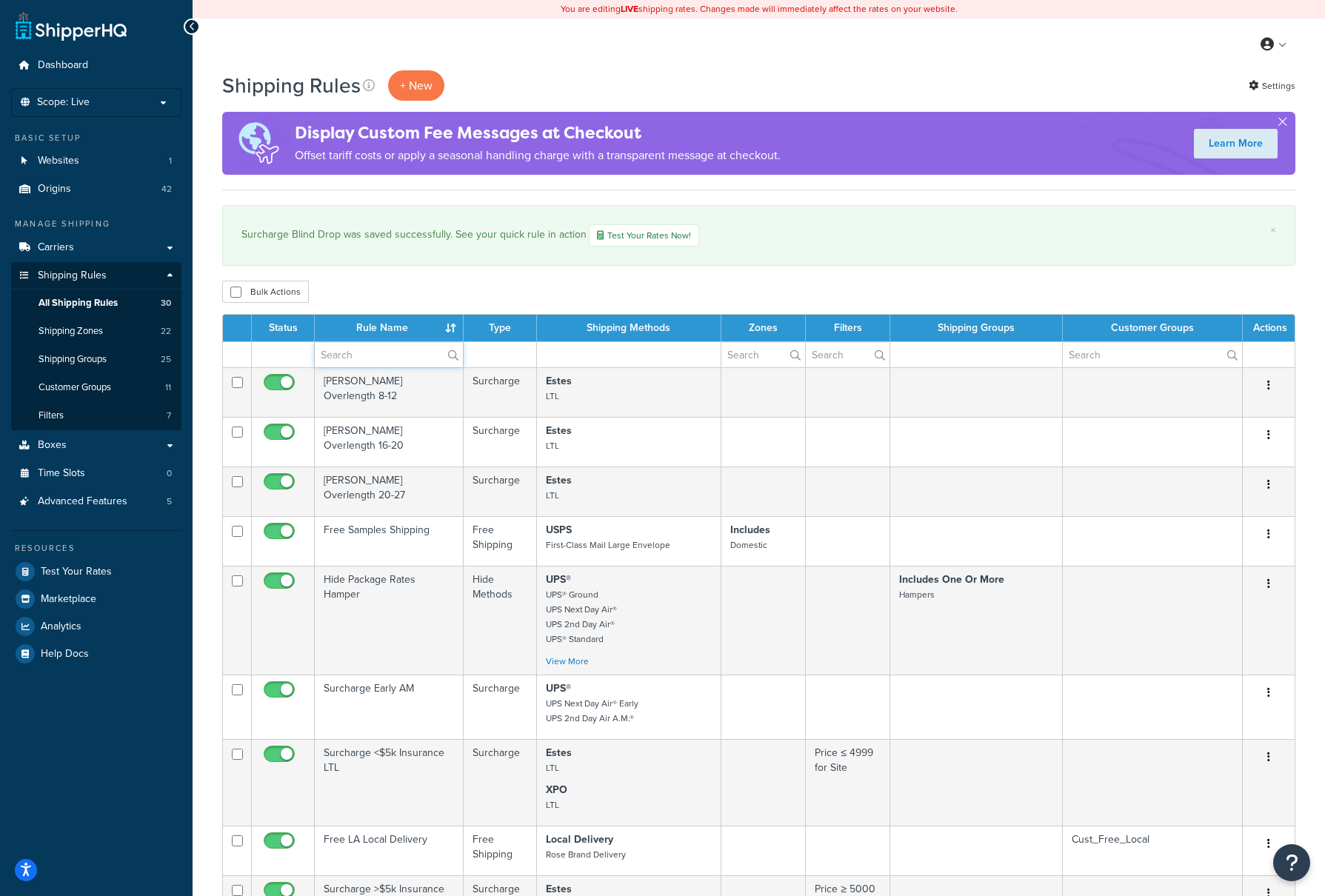
click at [389, 361] on input "text" at bounding box center [389, 355] width 148 height 25
type input "Surcharge"
click at [452, 352] on label "Surcharge" at bounding box center [389, 355] width 148 height 25
click at [452, 352] on input "Surcharge" at bounding box center [389, 355] width 148 height 25
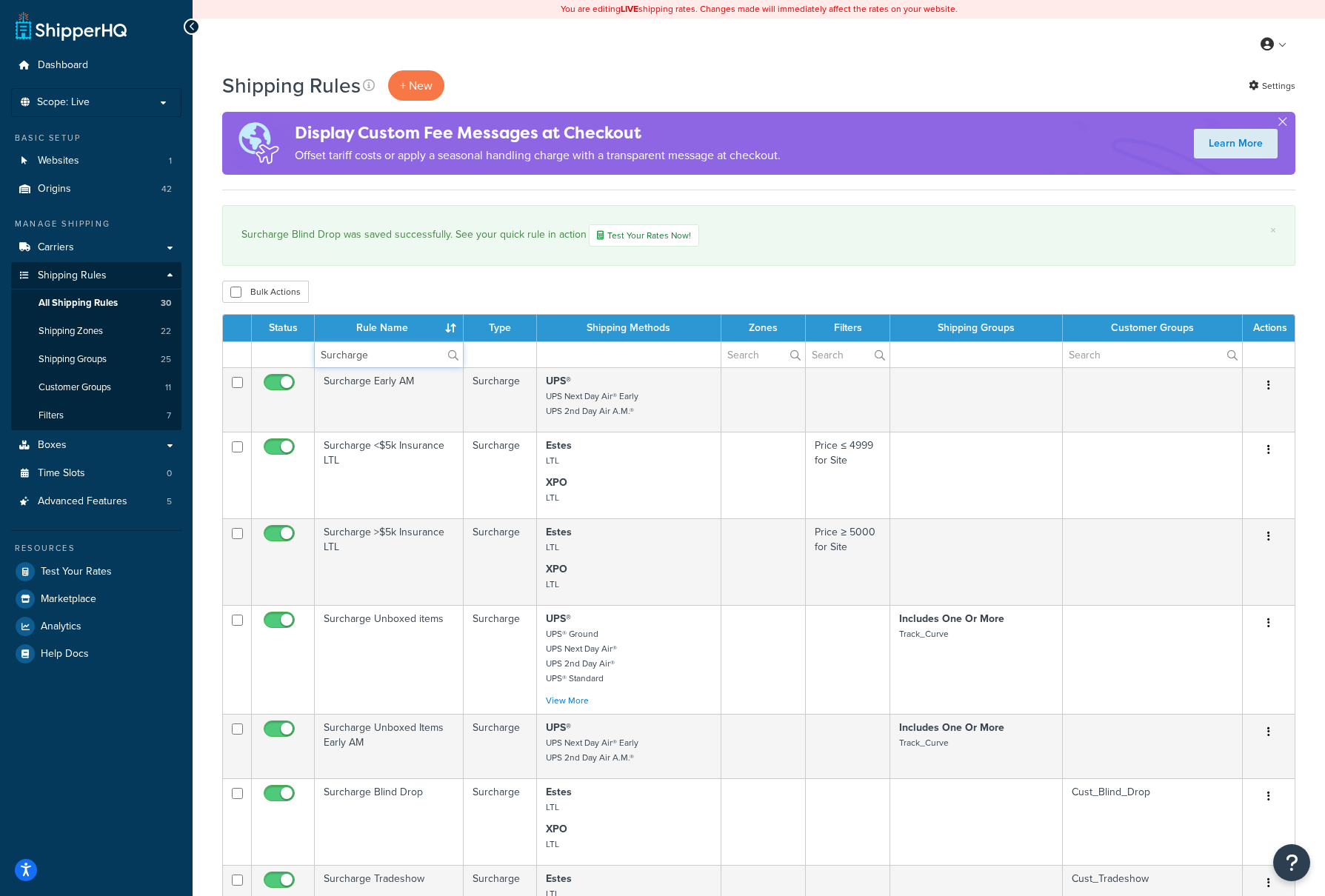
drag, startPoint x: 402, startPoint y: 354, endPoint x: 265, endPoint y: 355, distance: 137.0
click at [265, 355] on tr "Surcharge" at bounding box center [759, 355] width 1072 height 26
click at [368, 562] on td "Surcharge >$5k Insurance LTL" at bounding box center [389, 561] width 149 height 86
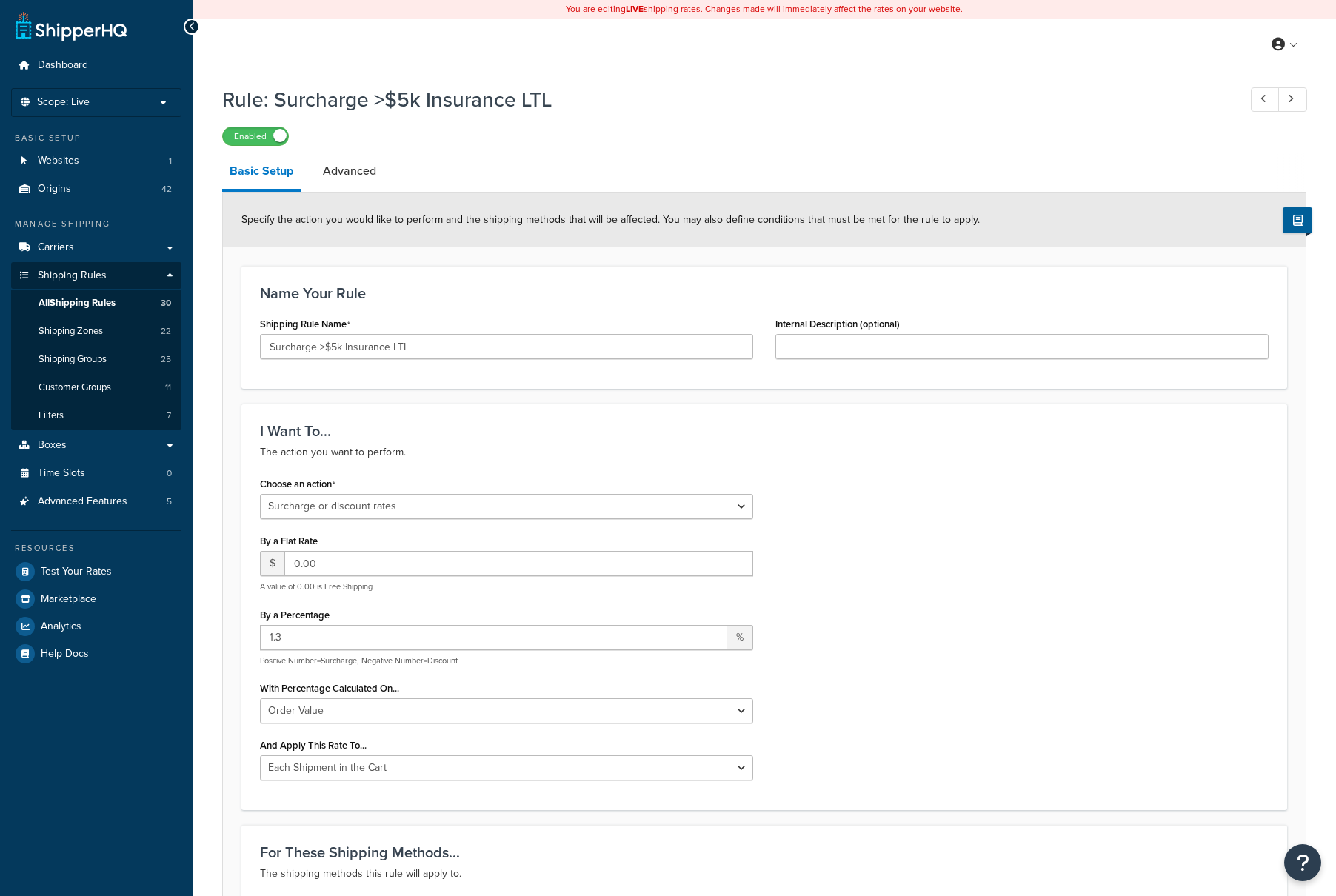
select select "SURCHARGE"
select select "ORDER"
select select "CART"
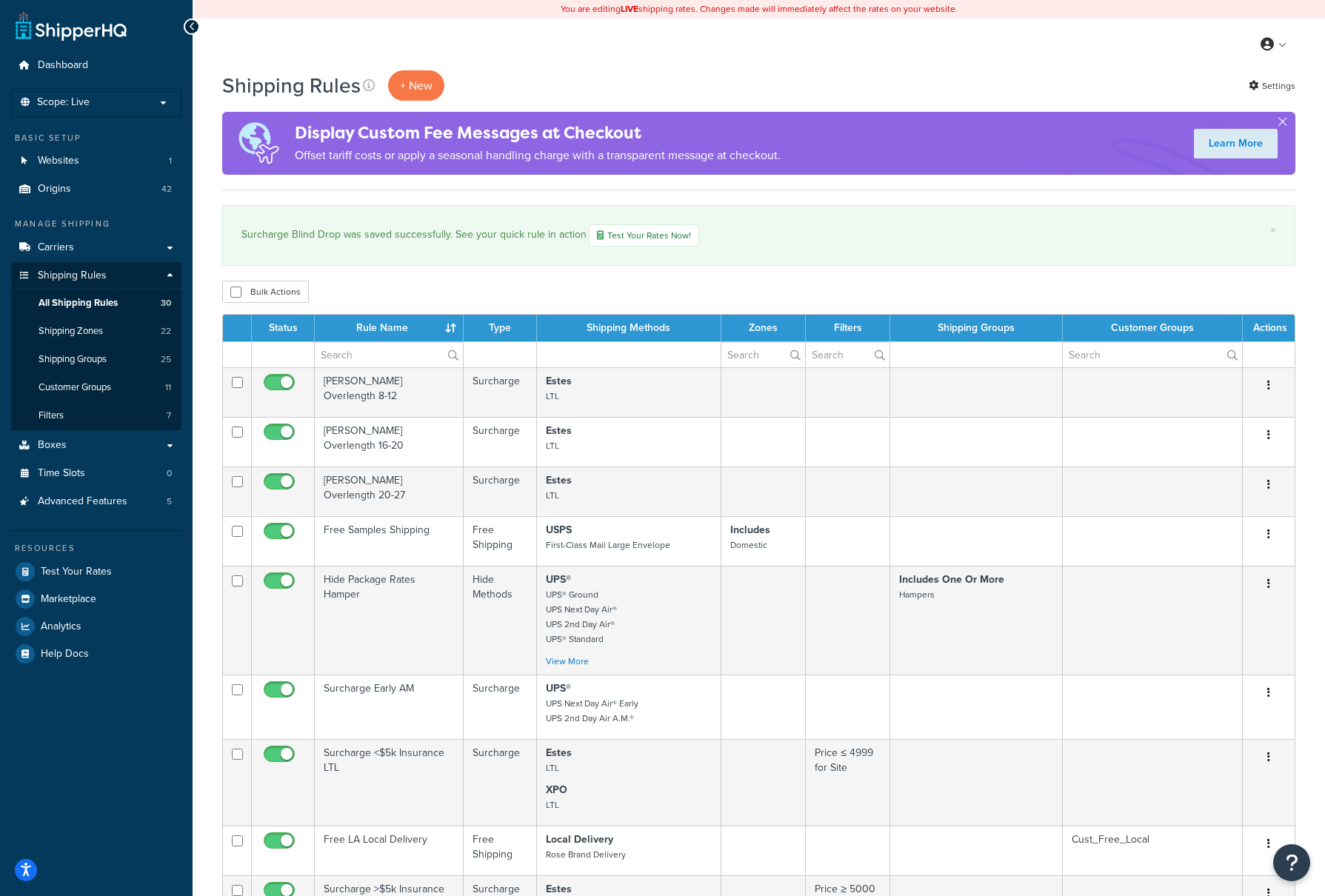
click at [416, 378] on td "Estes Overlength 8-12" at bounding box center [389, 392] width 149 height 50
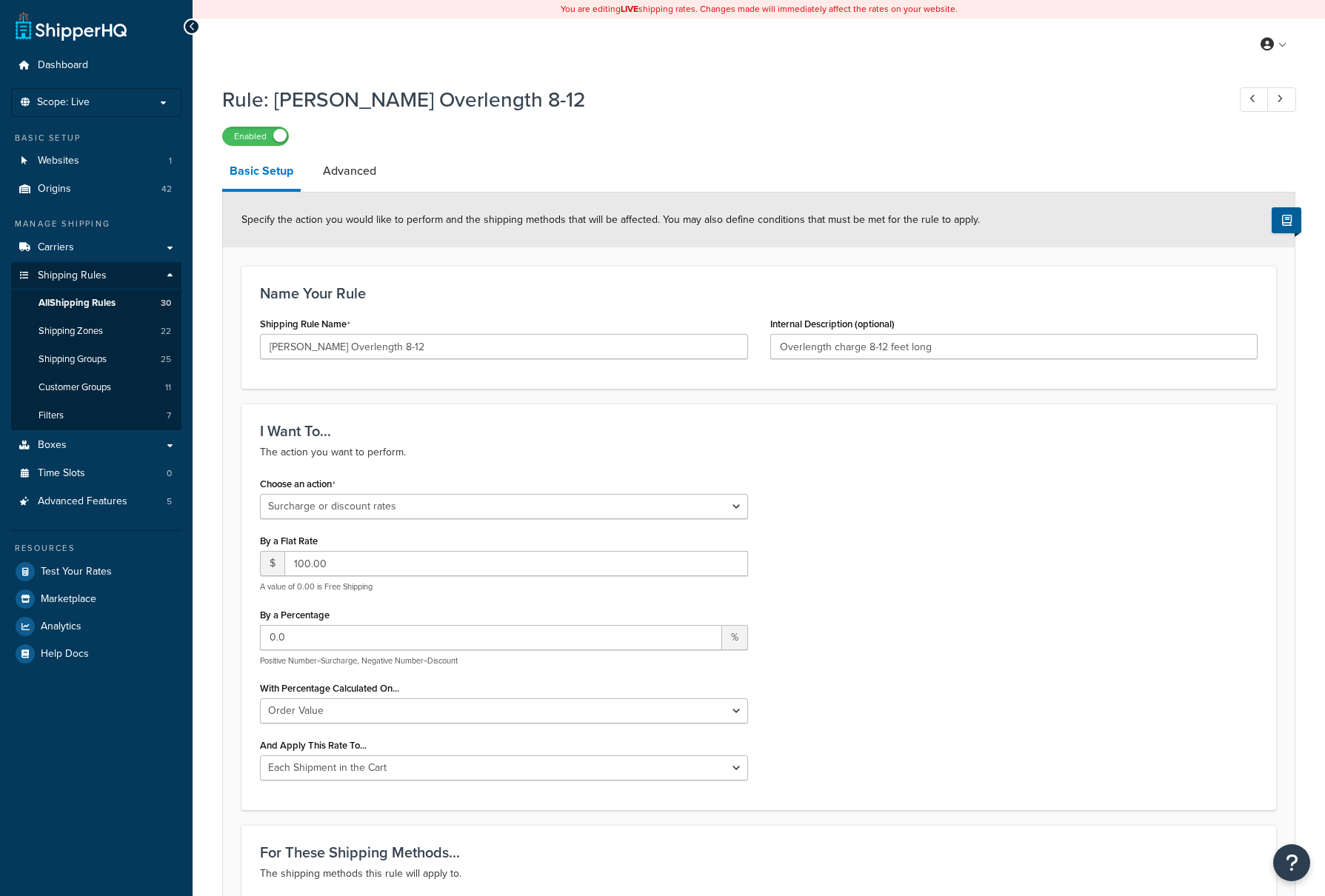
select select "SURCHARGE"
select select "ORDER"
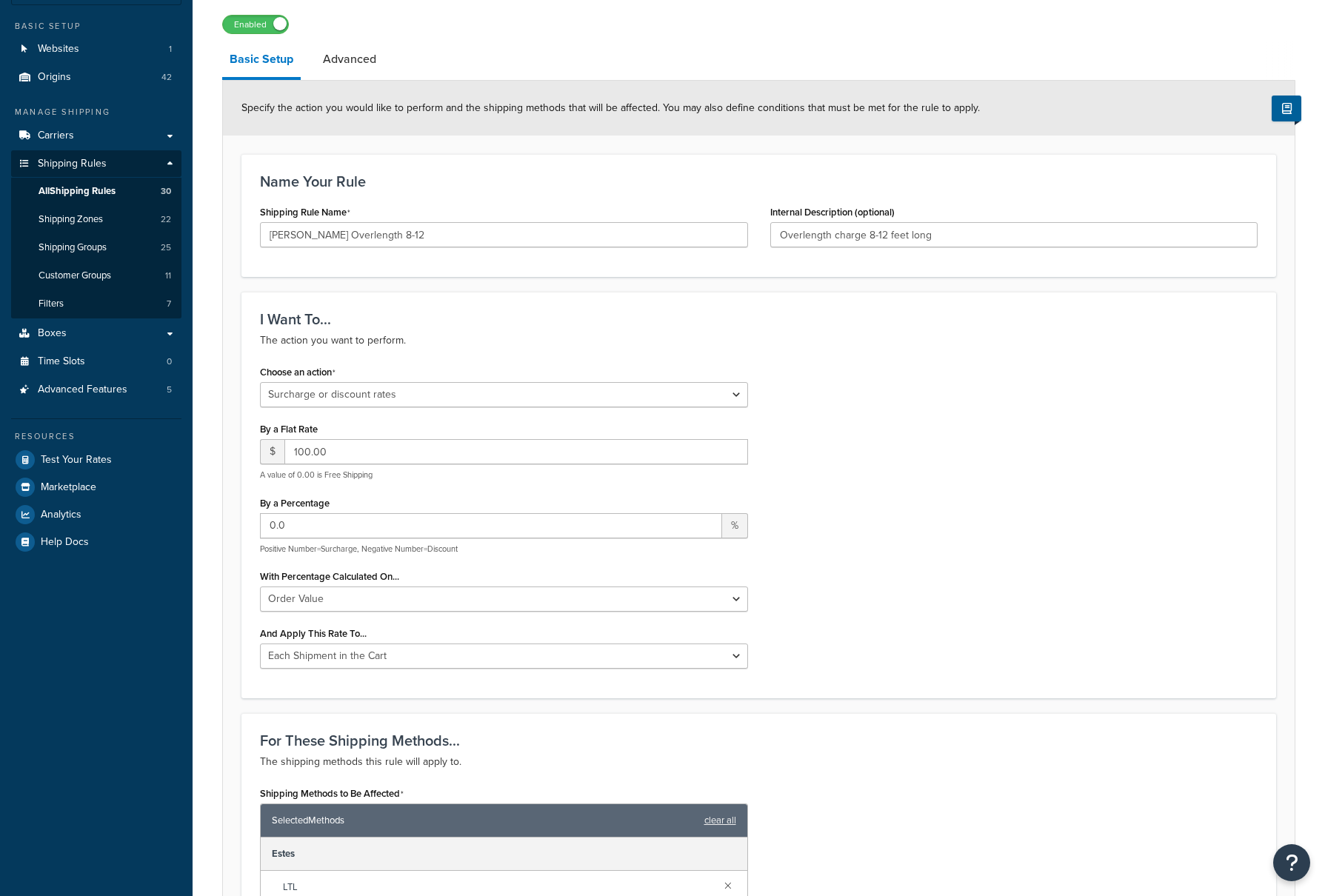
scroll to position [296, 0]
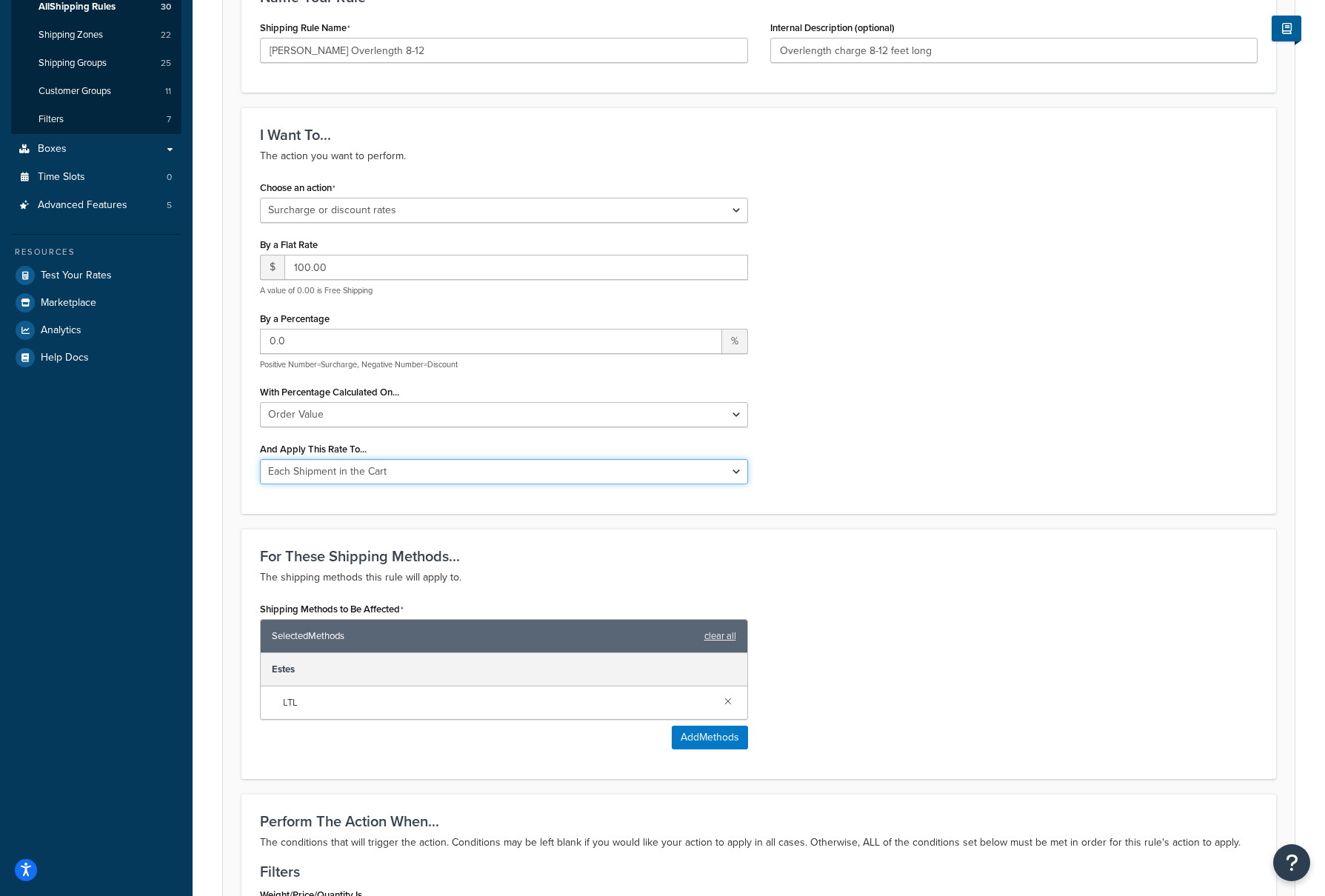
click at [737, 471] on select "Entire Cart Each Shipment in the Cart Each Origin in the Cart Each Shipping Gro…" at bounding box center [504, 472] width 488 height 25
select select "ENTIRE_CART"
click at [260, 461] on select "Entire Cart Each Shipment in the Cart Each Origin in the Cart Each Shipping Gro…" at bounding box center [504, 472] width 488 height 25
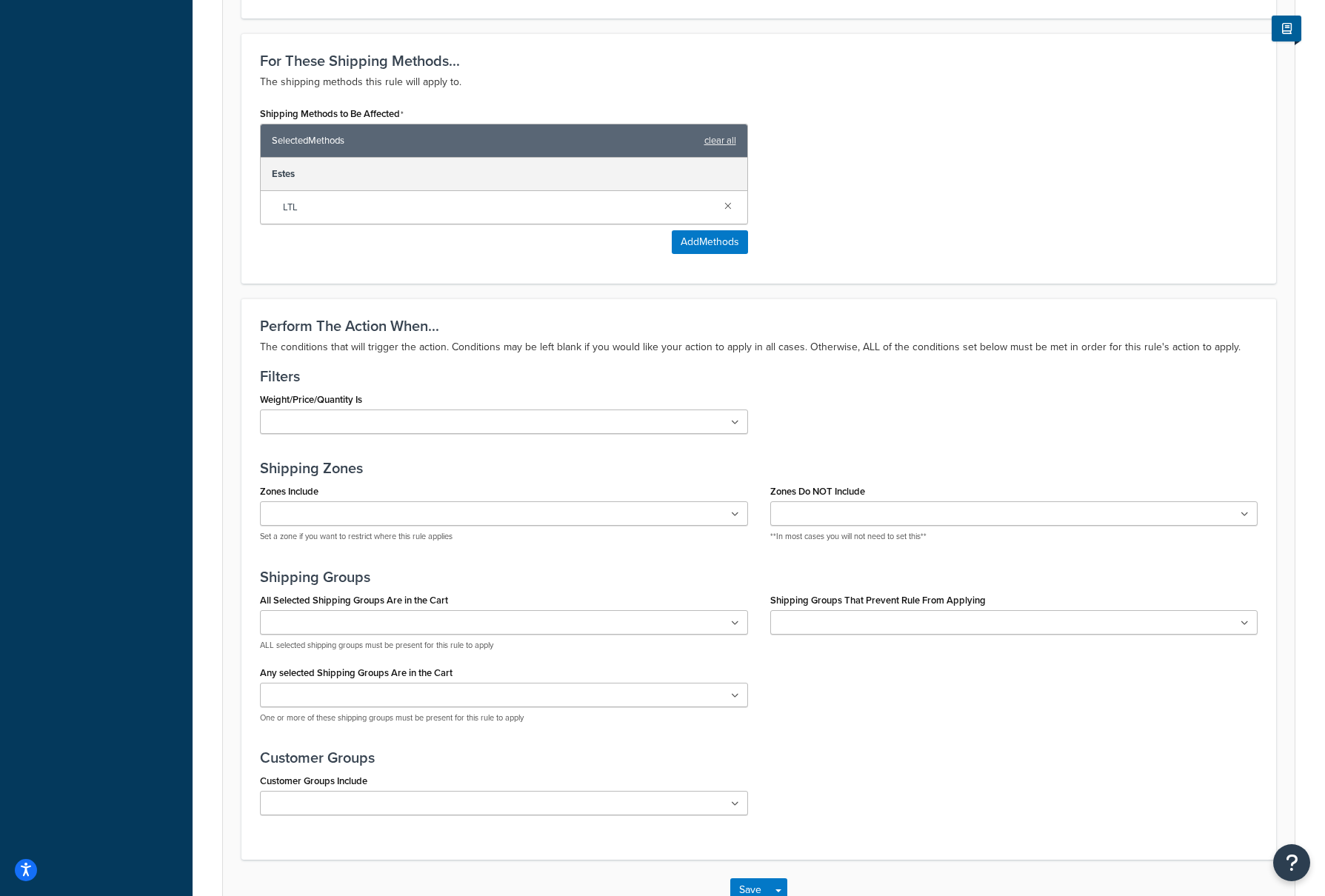
scroll to position [893, 0]
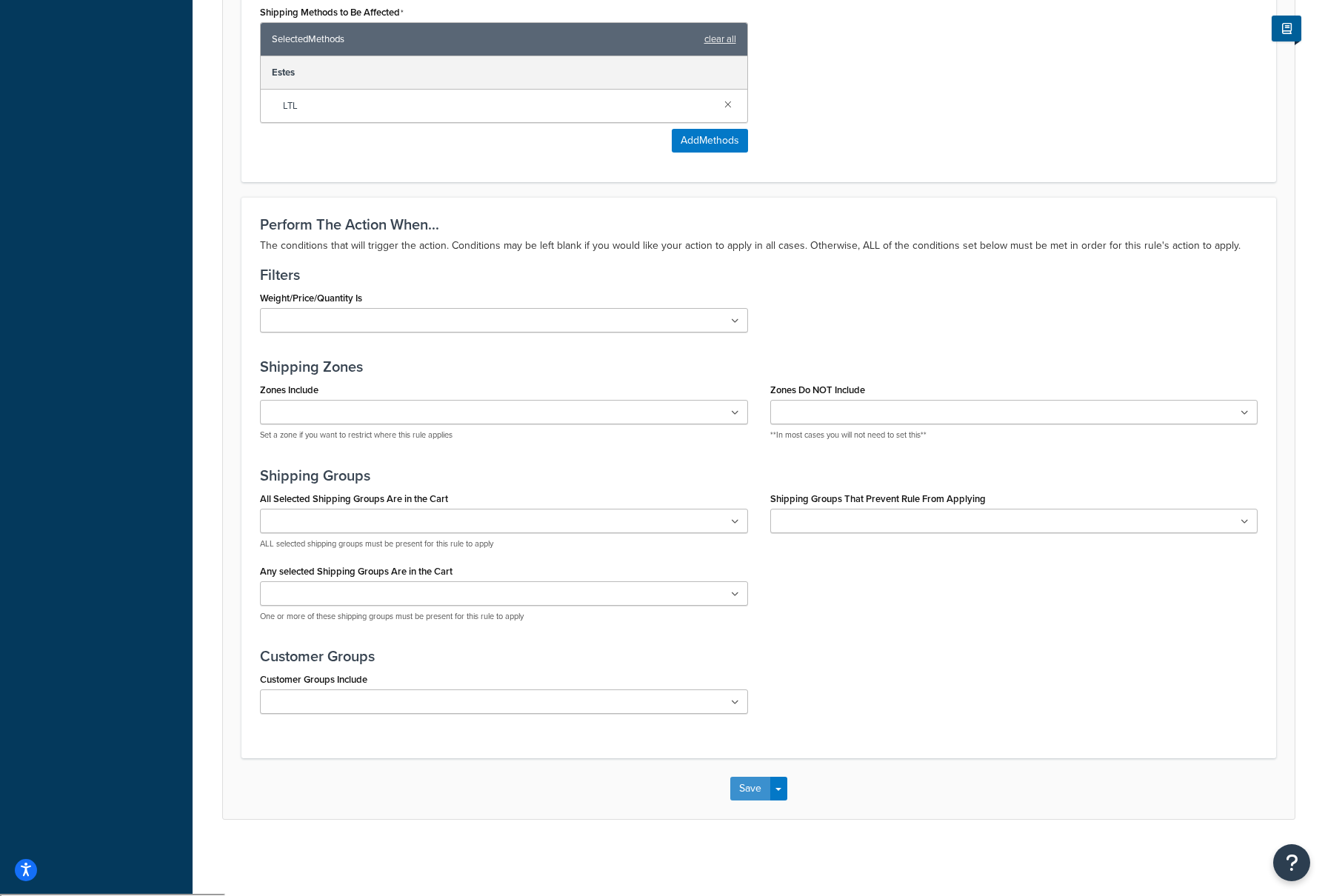
click at [748, 792] on button "Save" at bounding box center [751, 788] width 40 height 24
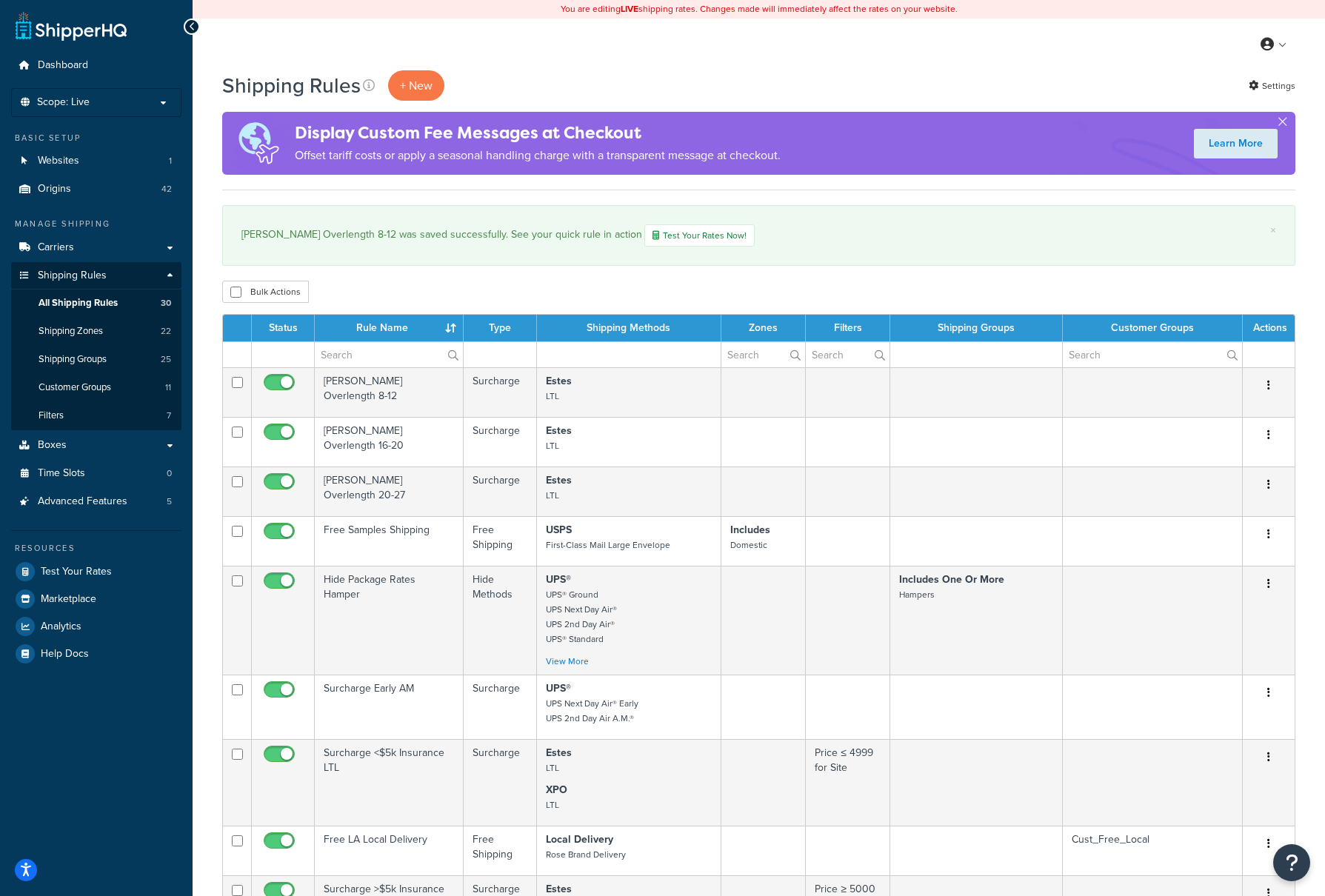
click at [399, 445] on td "[PERSON_NAME] Overlength 16-20" at bounding box center [389, 441] width 149 height 50
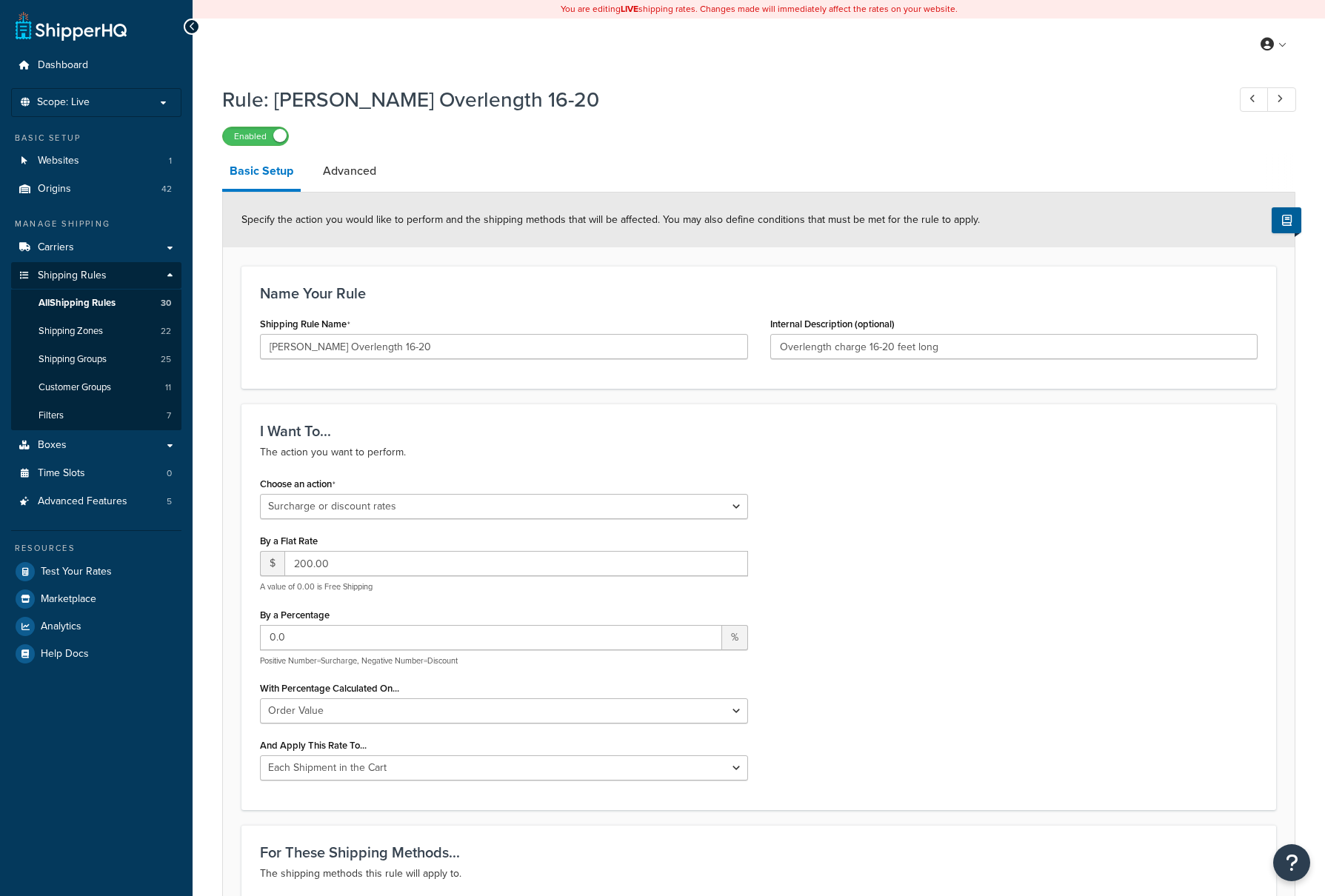
select select "SURCHARGE"
select select "ORDER"
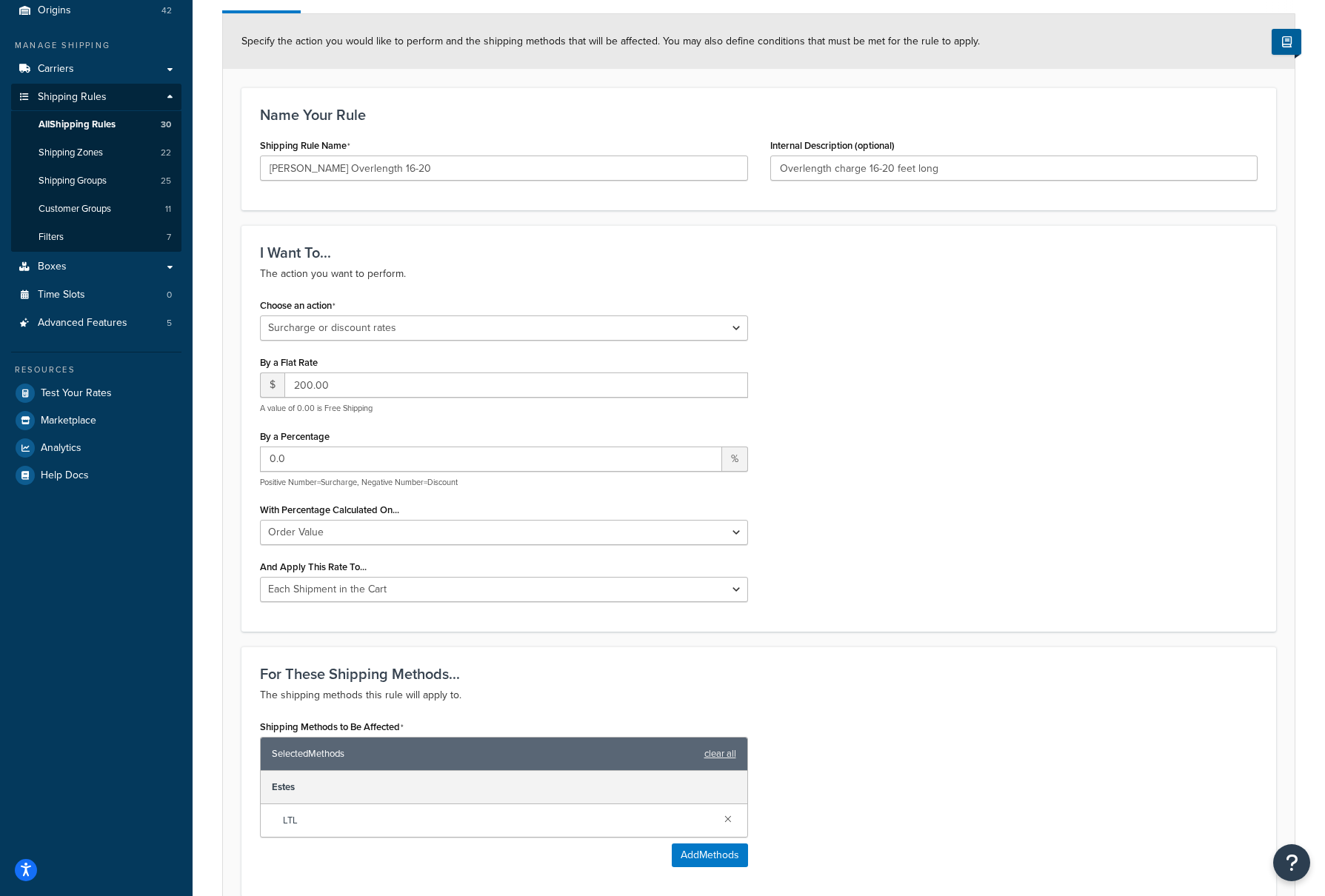
scroll to position [296, 0]
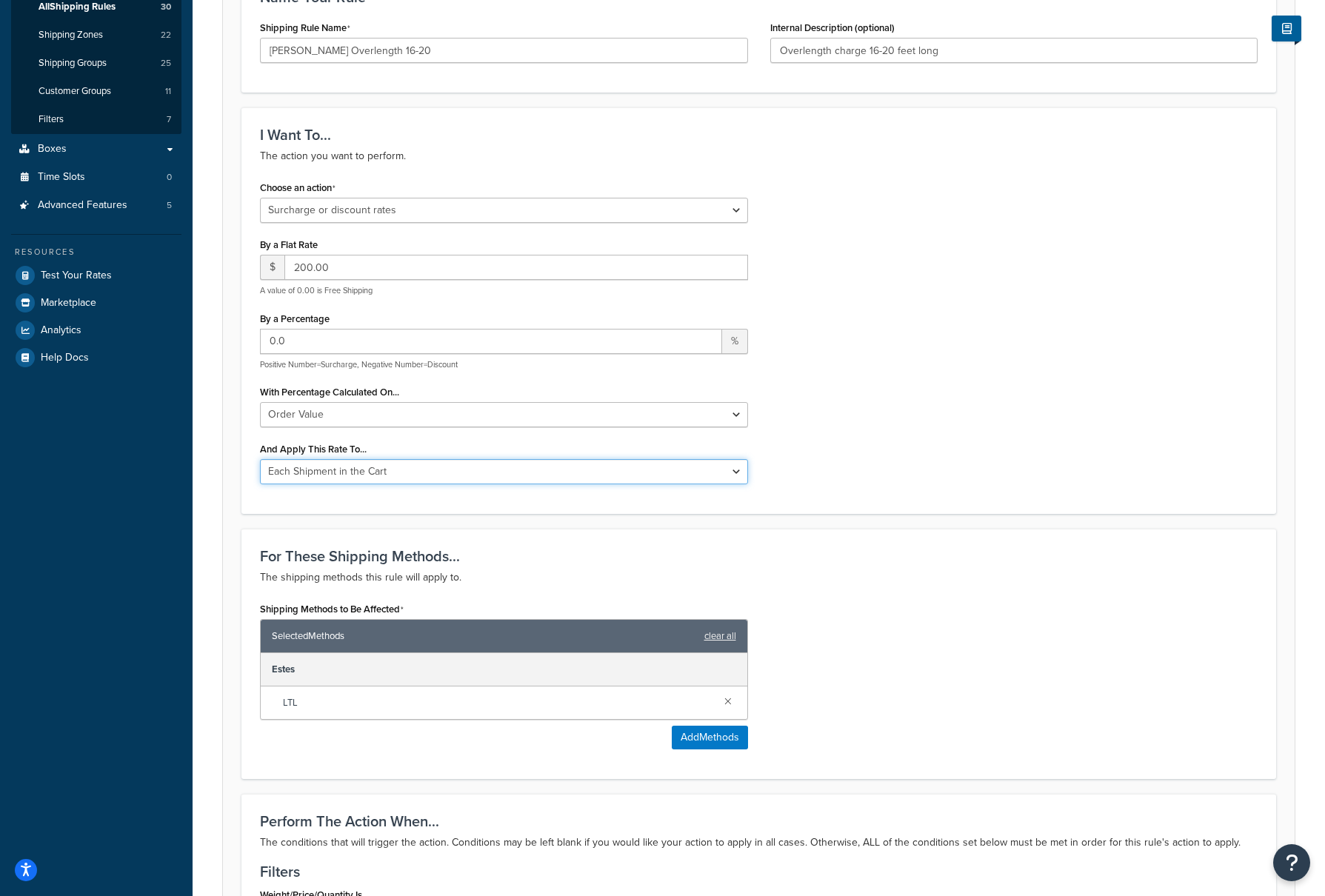
click at [736, 471] on select "Entire Cart Each Shipment in the Cart Each Origin in the Cart Each Shipping Gro…" at bounding box center [504, 472] width 488 height 25
select select "LOCATION"
click at [260, 461] on select "Entire Cart Each Shipment in the Cart Each Origin in the Cart Each Shipping Gro…" at bounding box center [504, 472] width 488 height 25
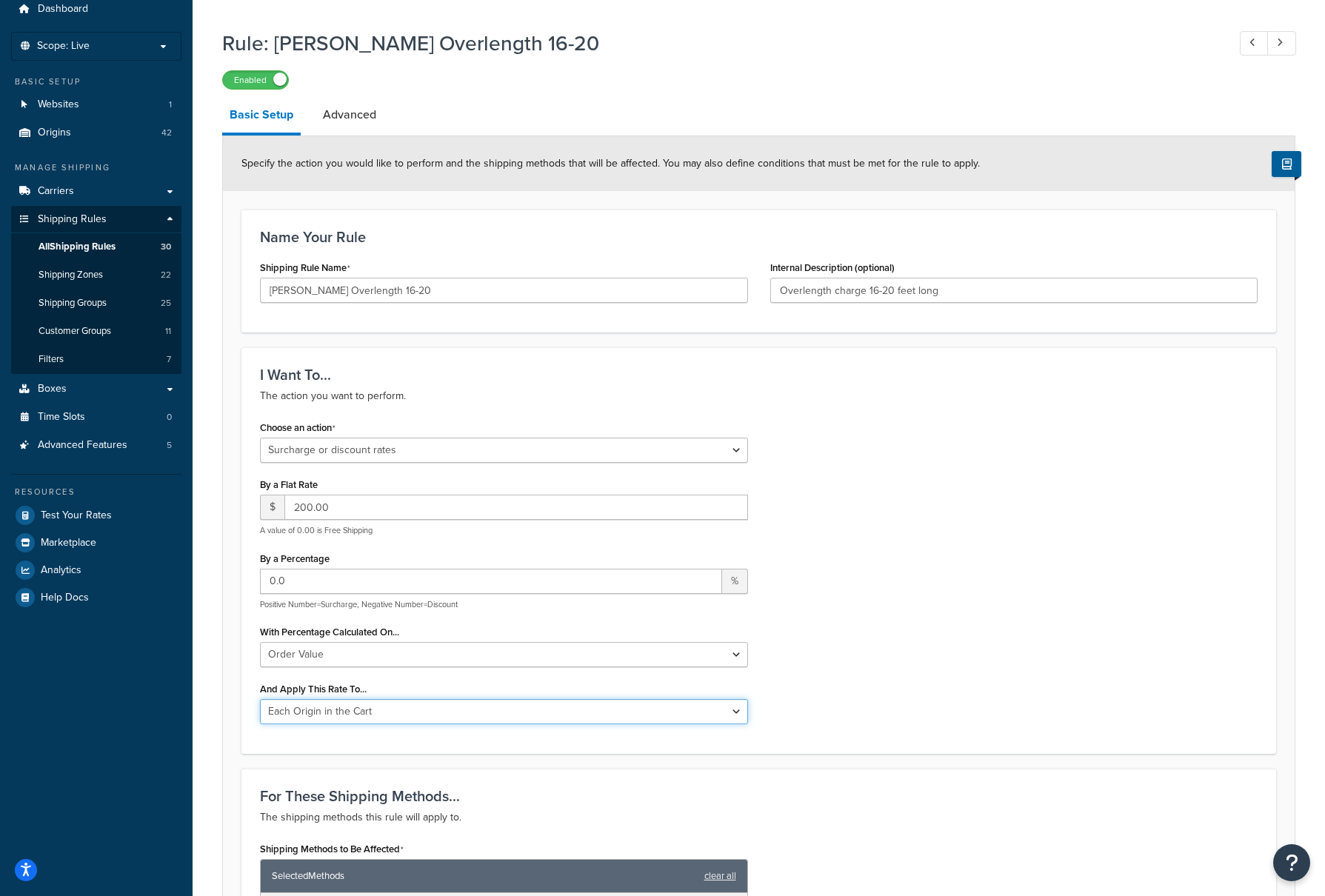
scroll to position [0, 0]
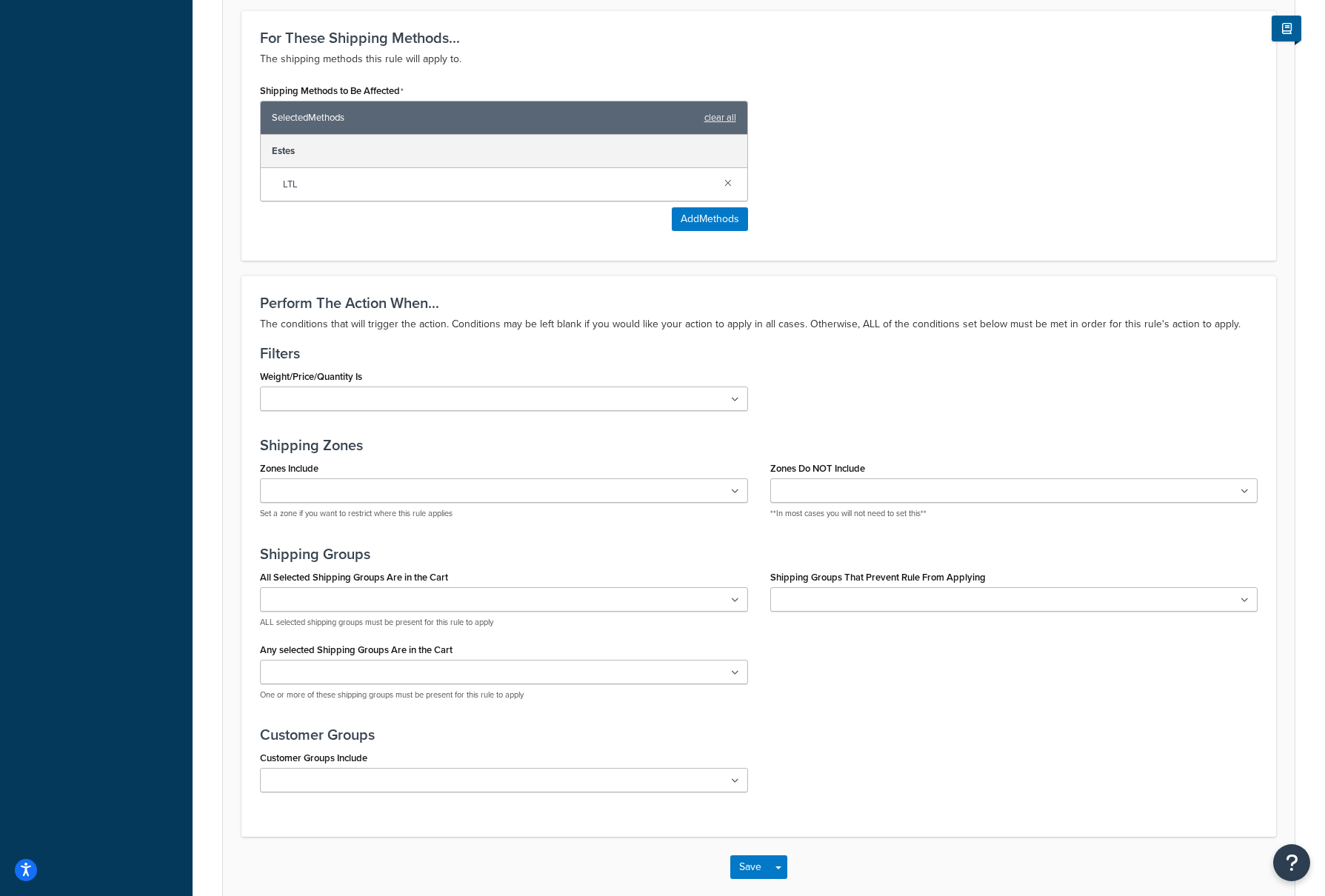
scroll to position [893, 0]
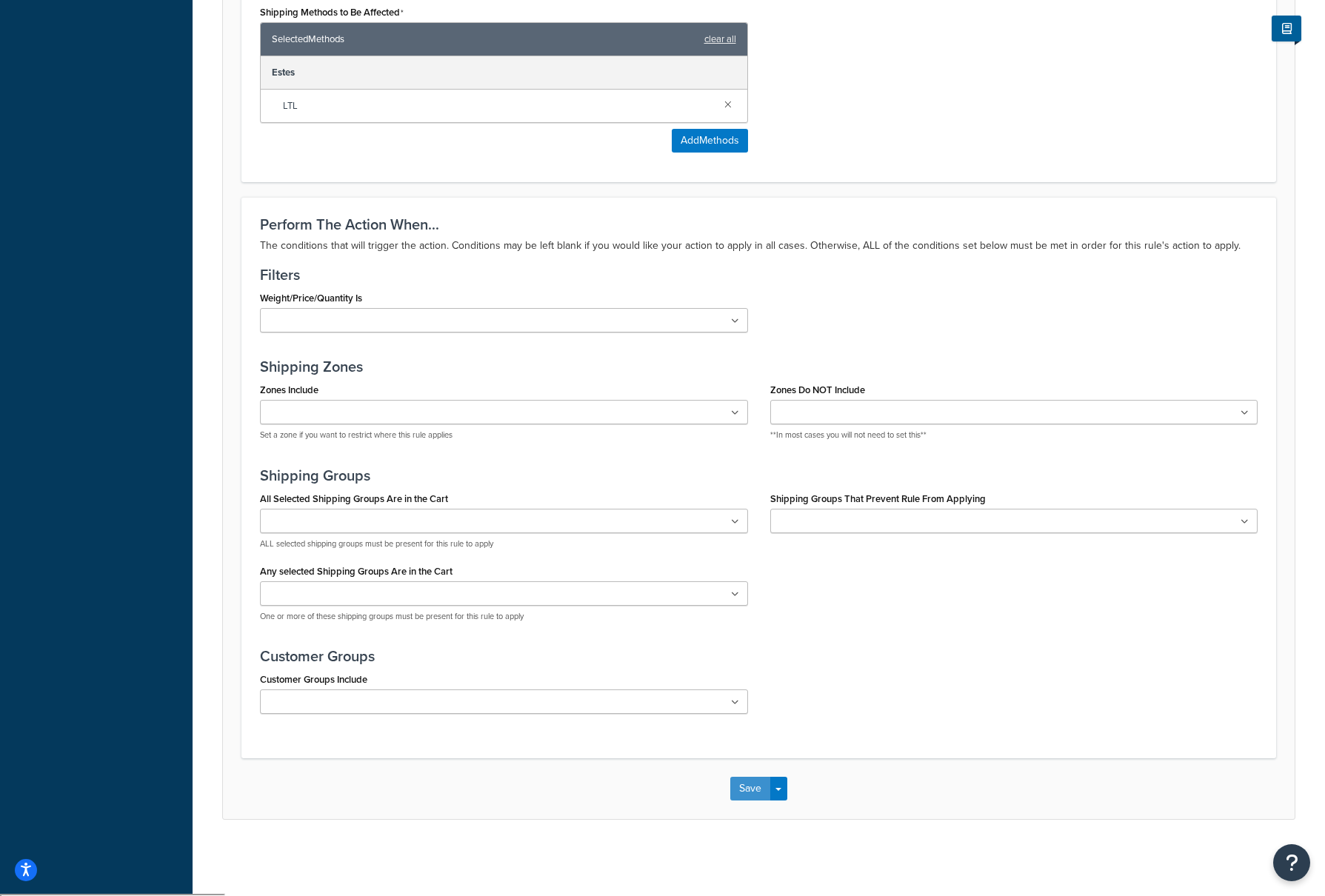
click at [745, 793] on button "Save" at bounding box center [751, 788] width 40 height 24
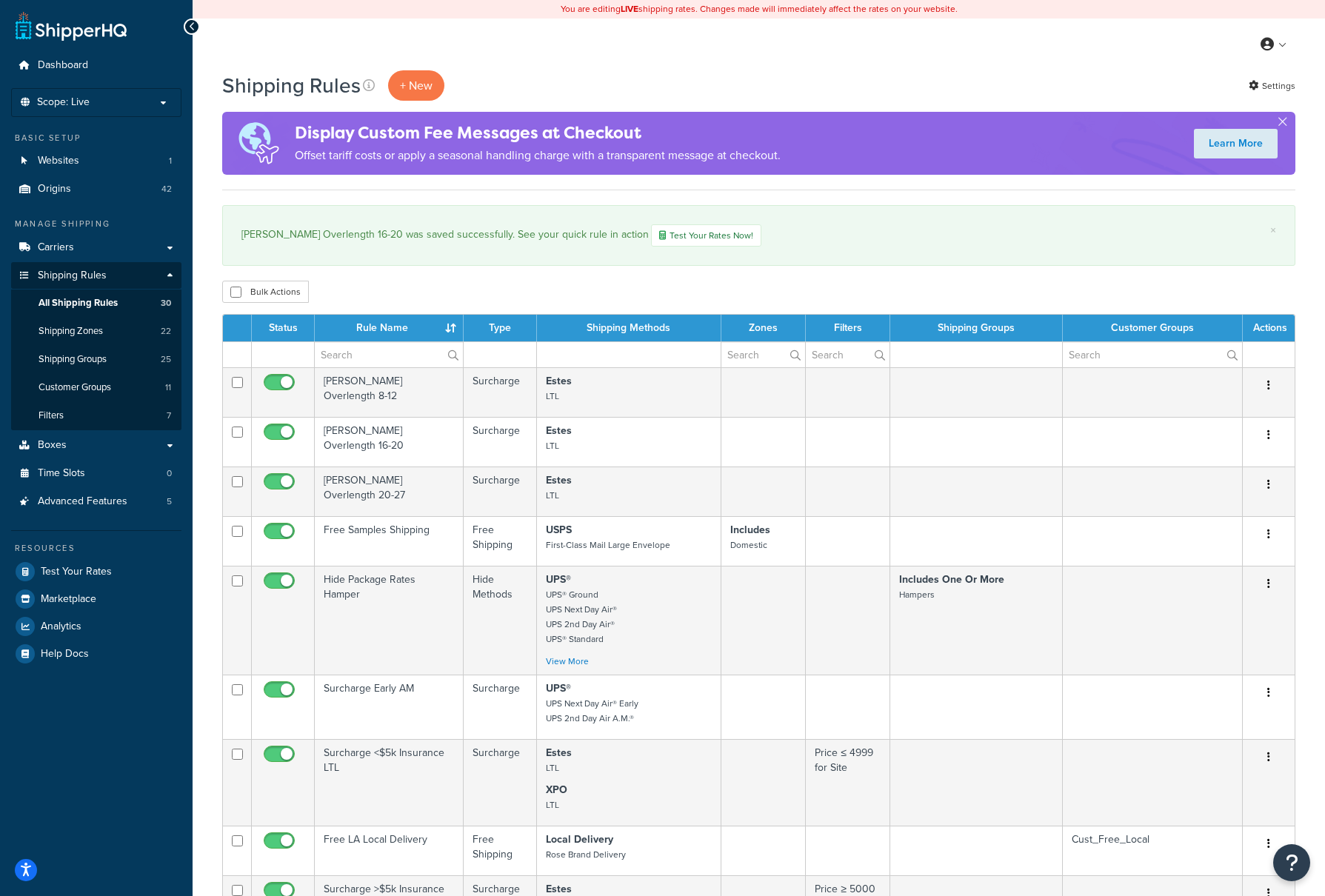
click at [406, 496] on td "[PERSON_NAME] Overlength 20-27" at bounding box center [389, 491] width 149 height 50
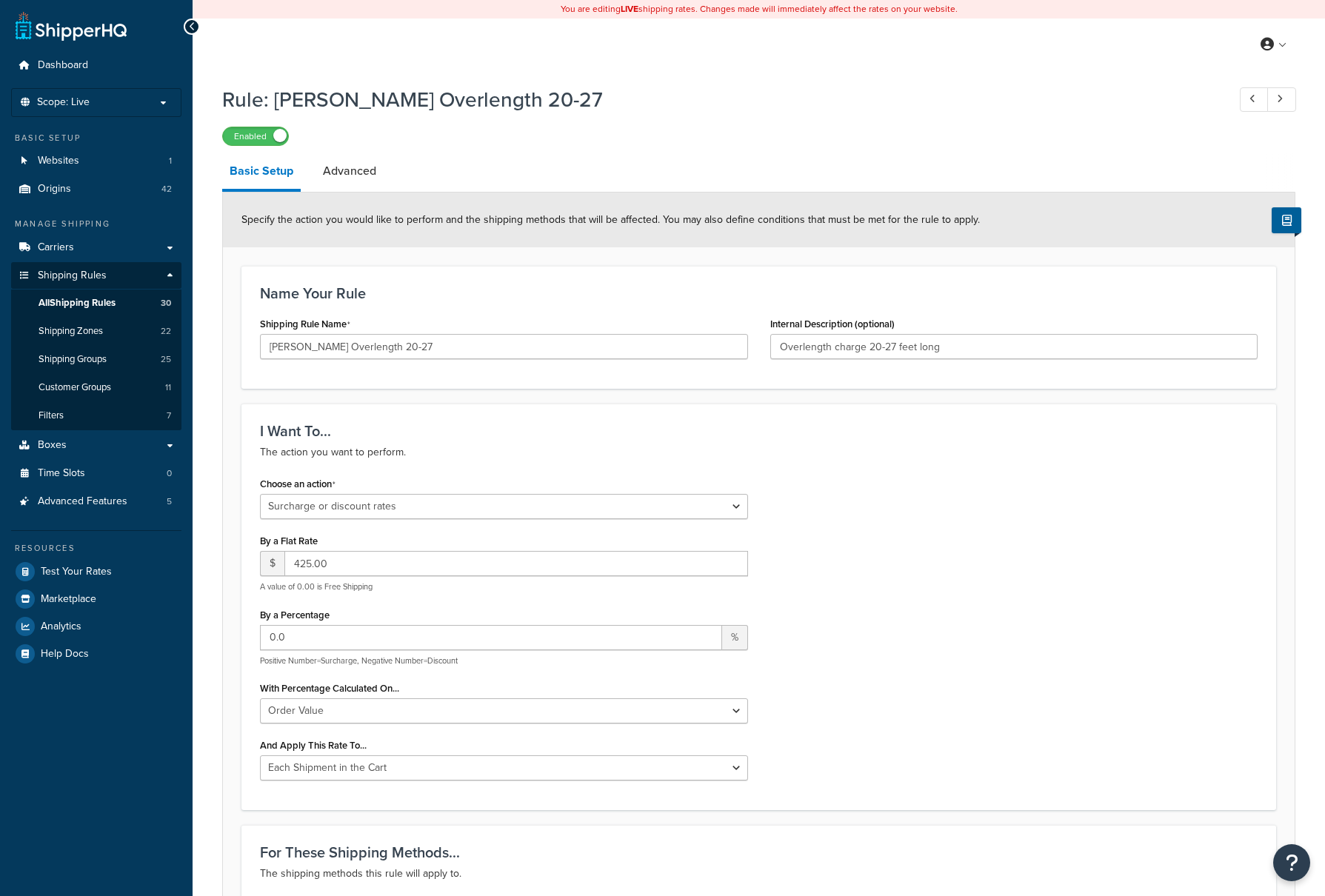
select select "SURCHARGE"
select select "ORDER"
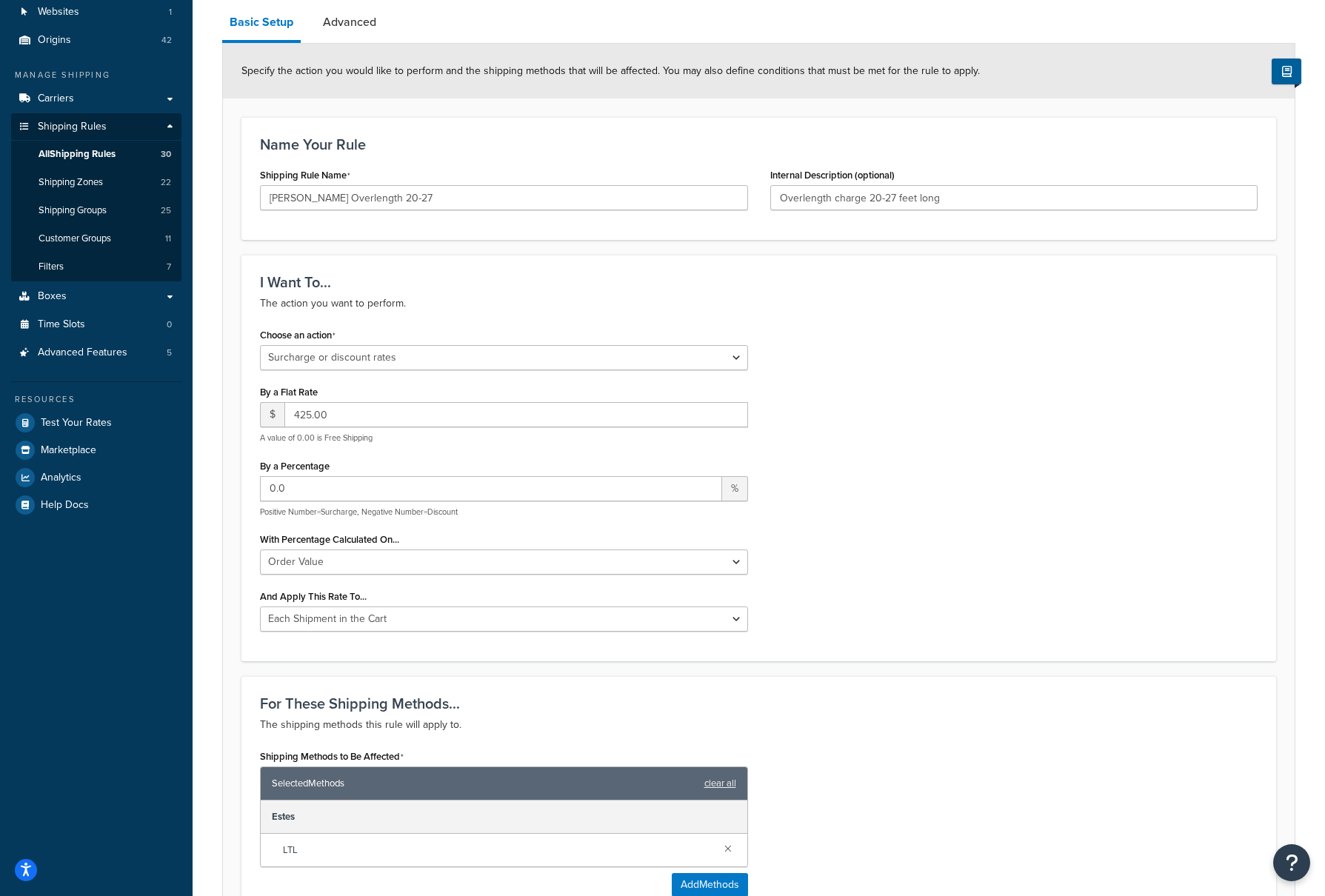
scroll to position [370, 0]
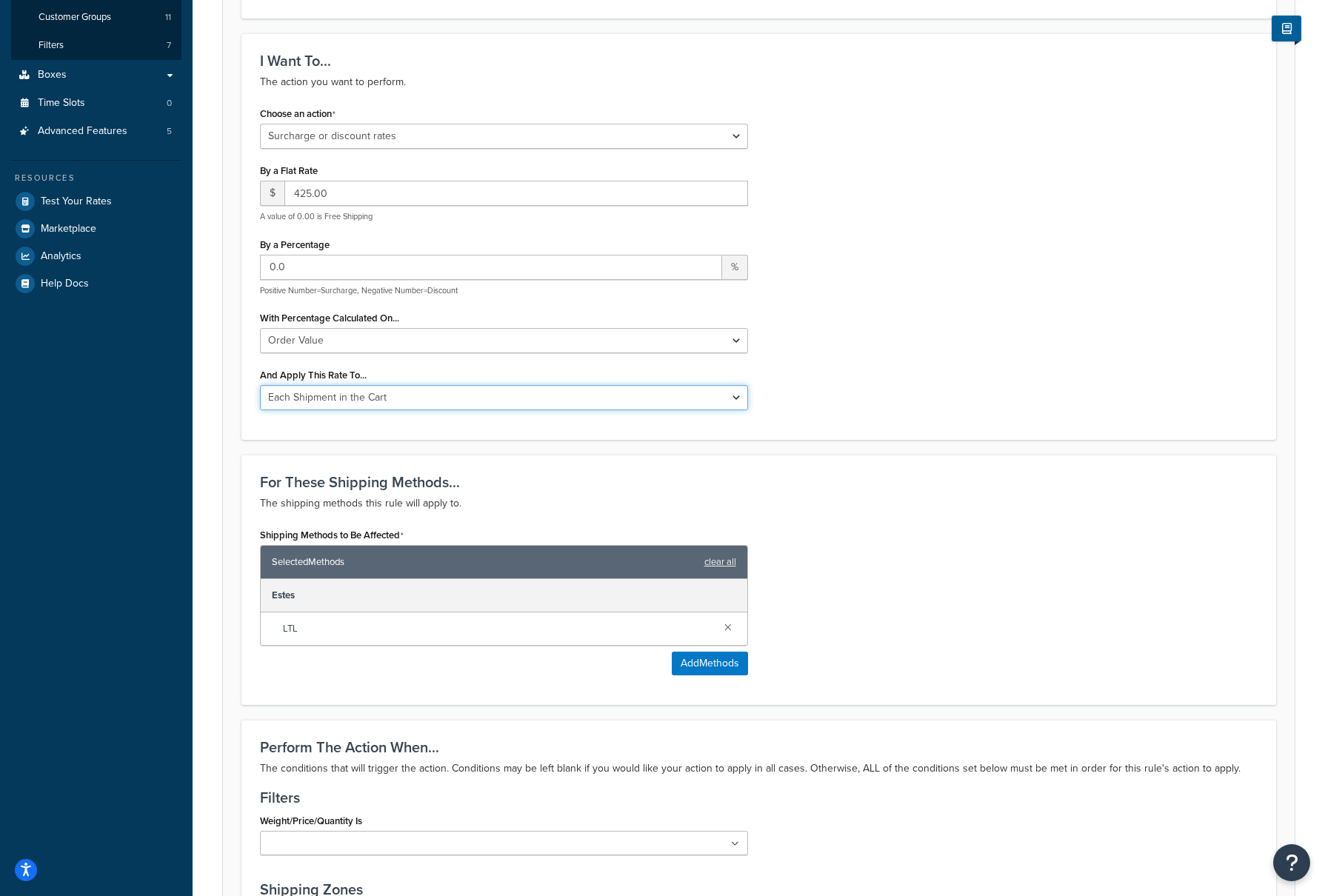
click at [730, 397] on select "Entire Cart Each Shipment in the Cart Each Origin in the Cart Each Shipping Gro…" at bounding box center [504, 397] width 488 height 25
select select "LOCATION"
click at [260, 387] on select "Entire Cart Each Shipment in the Cart Each Origin in the Cart Each Shipping Gro…" at bounding box center [504, 397] width 488 height 25
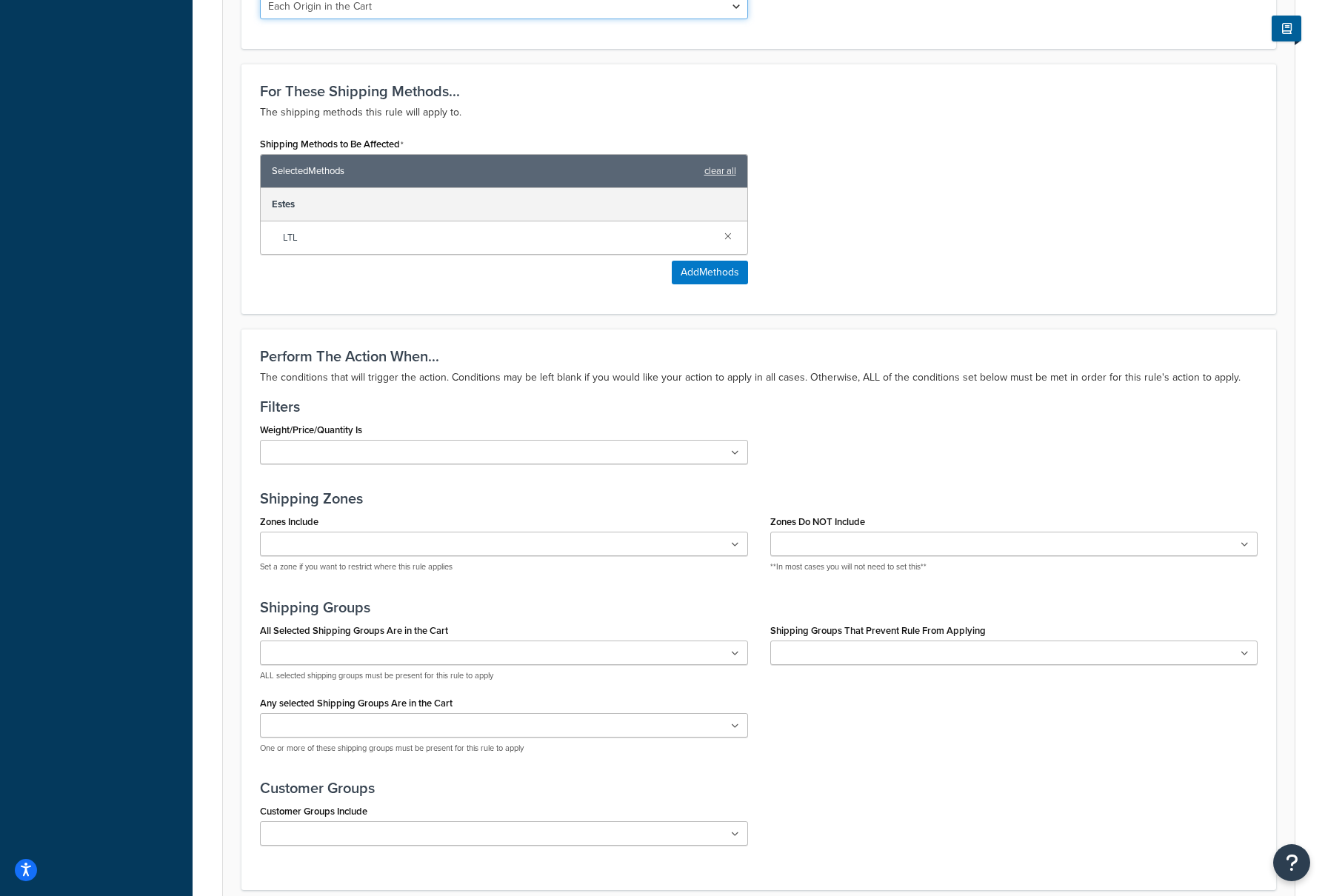
scroll to position [893, 0]
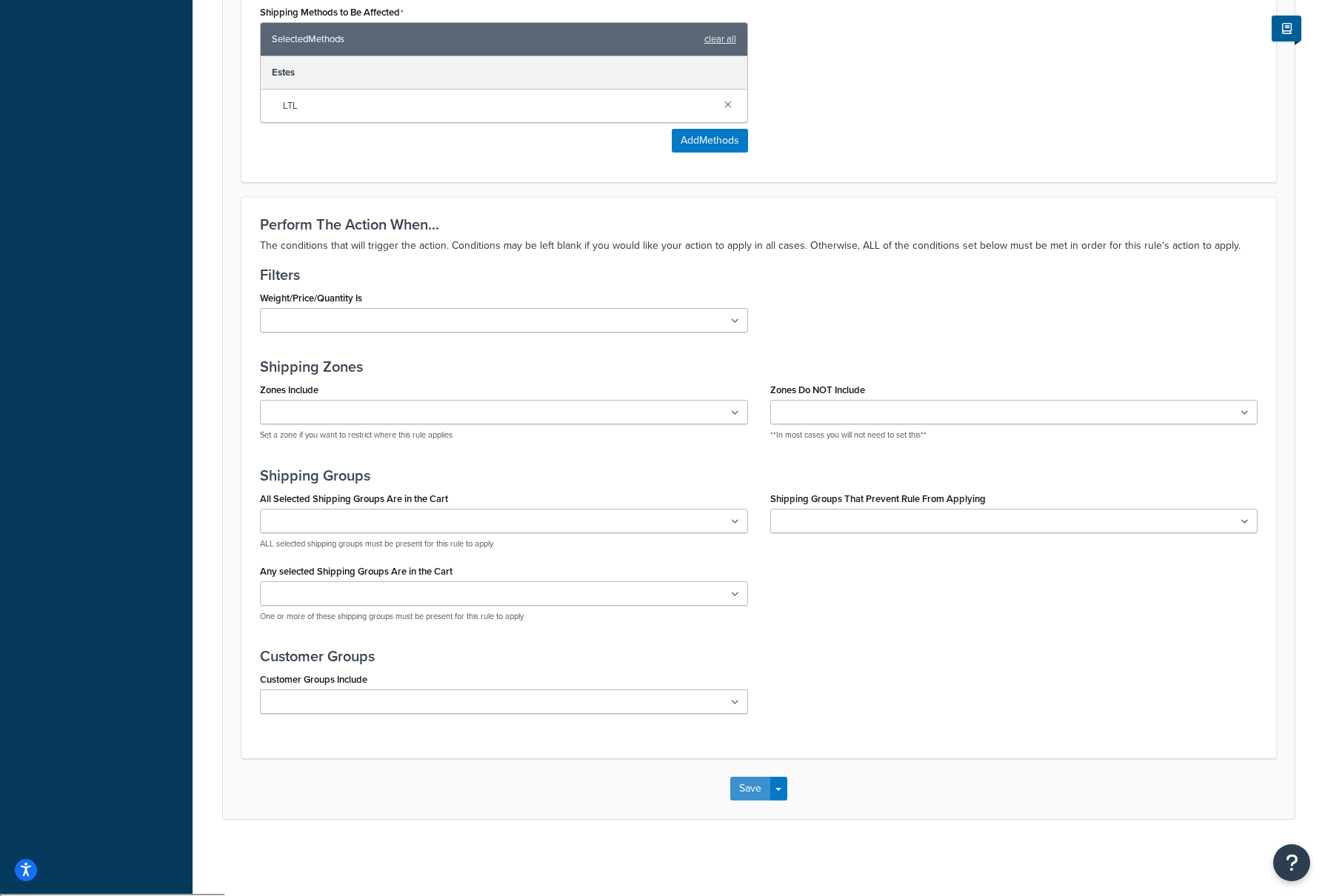
click at [767, 789] on button "Save" at bounding box center [751, 788] width 40 height 24
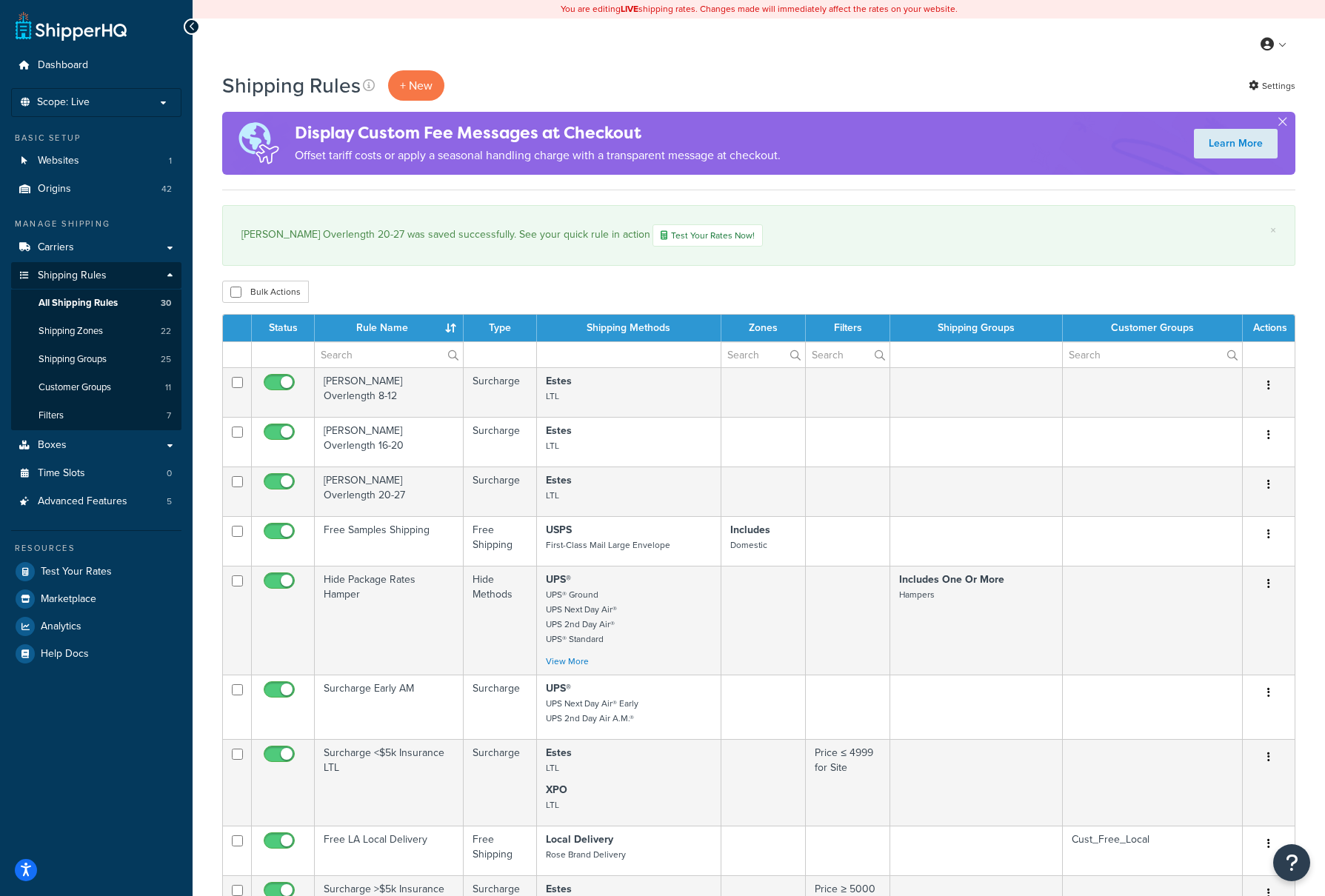
click at [370, 442] on td "Estes Overlength 16-20" at bounding box center [389, 441] width 149 height 50
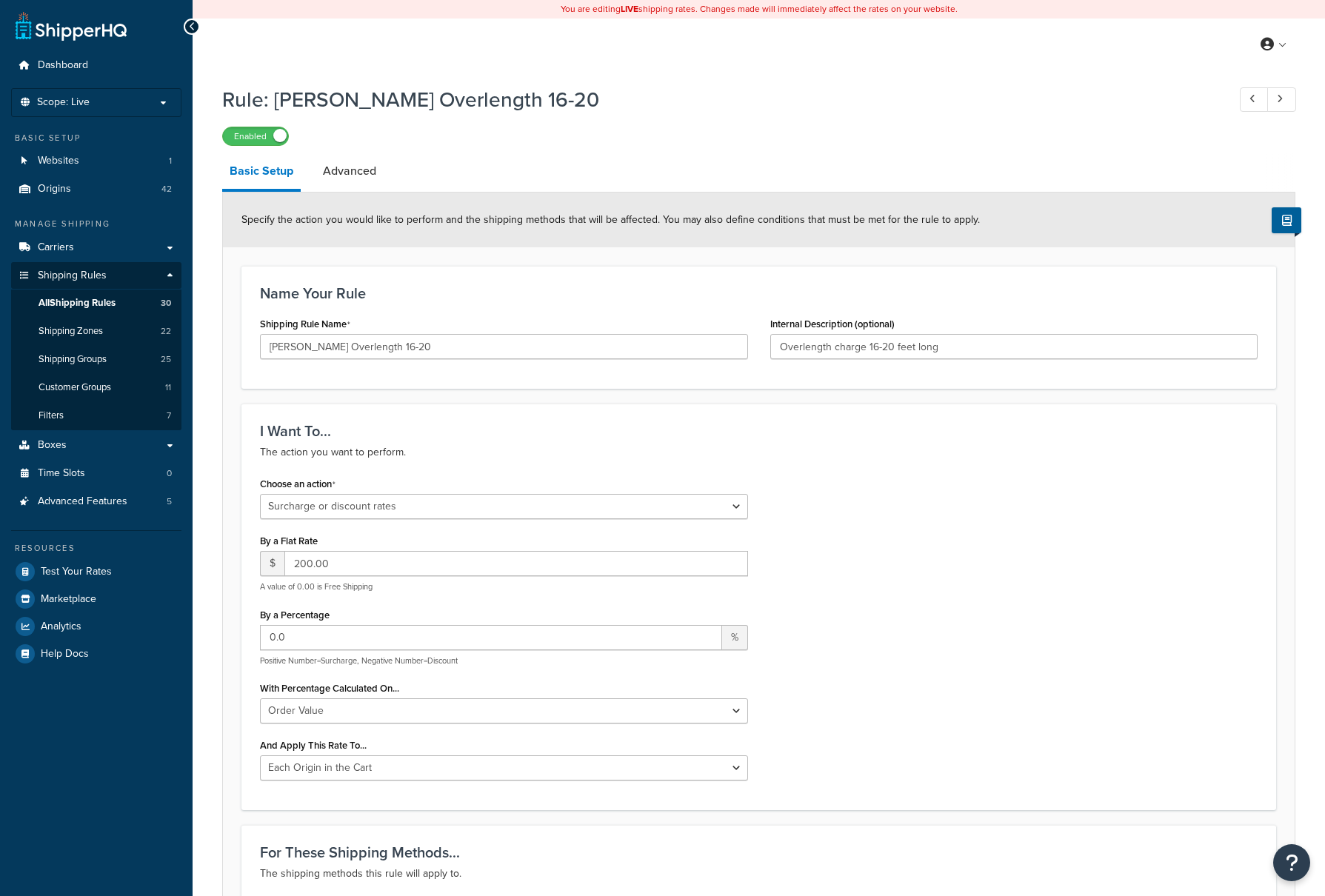
select select "SURCHARGE"
select select "ORDER"
select select "LOCATION"
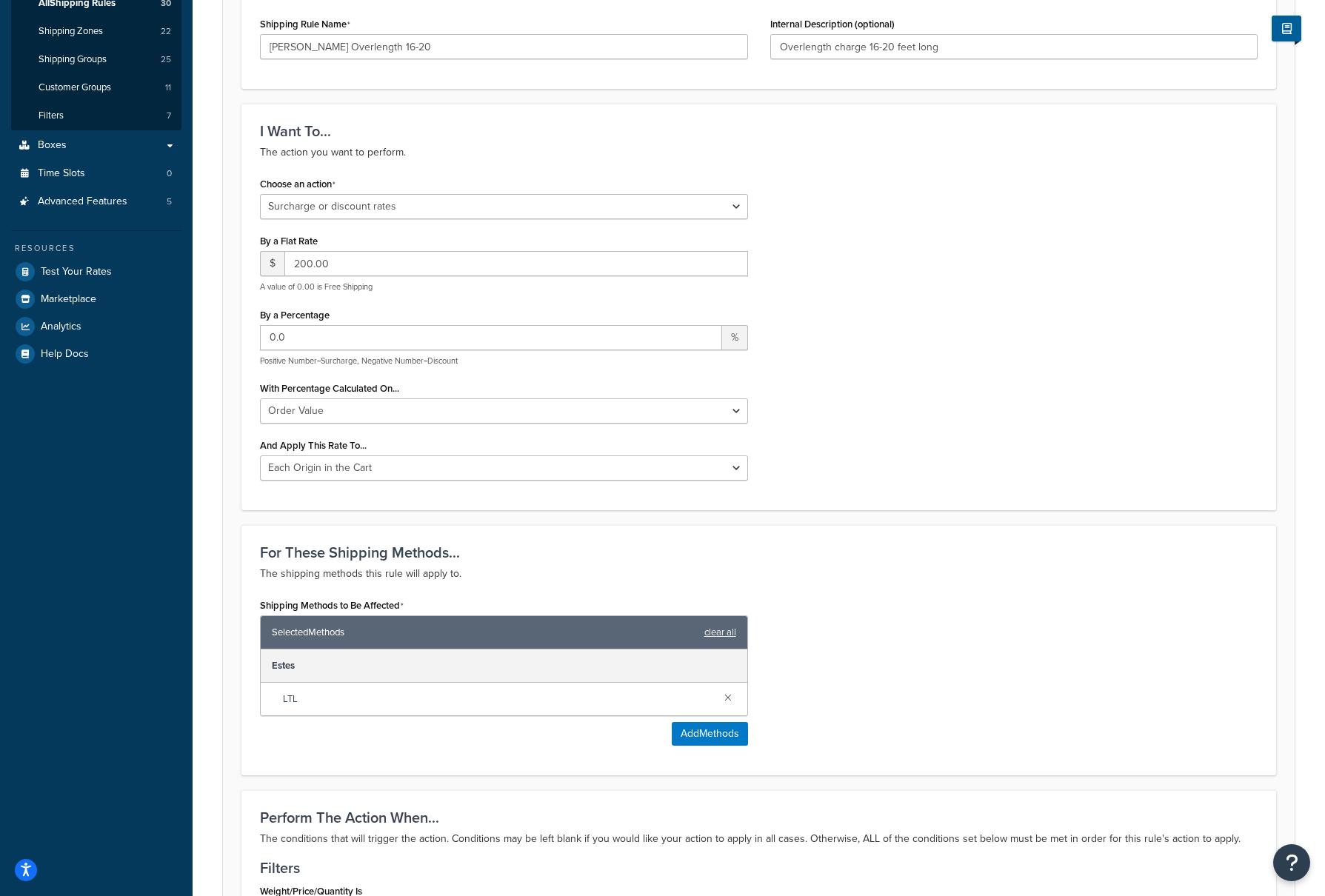
scroll to position [74, 0]
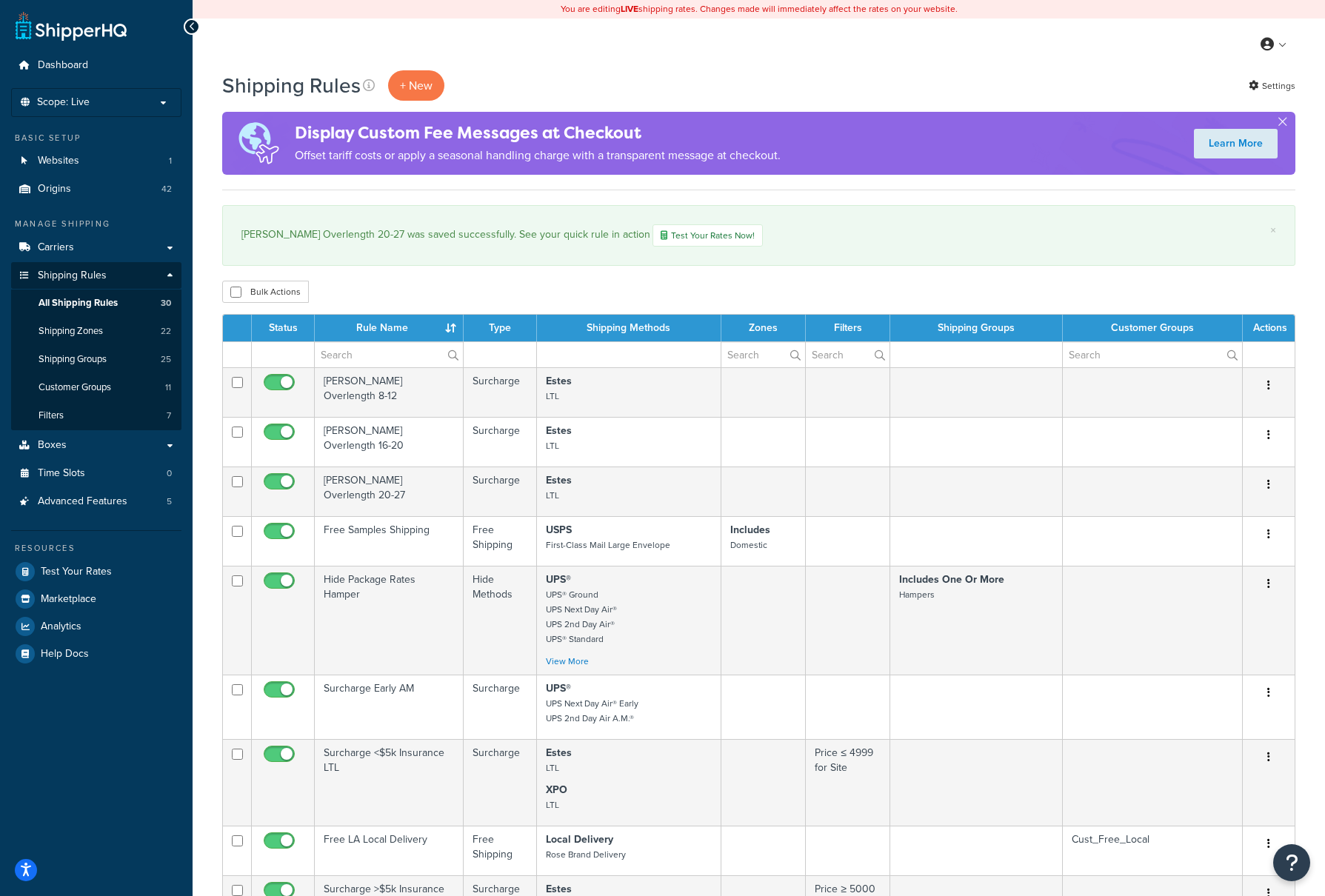
click at [423, 383] on td "Estes Overlength 8-12" at bounding box center [389, 392] width 149 height 50
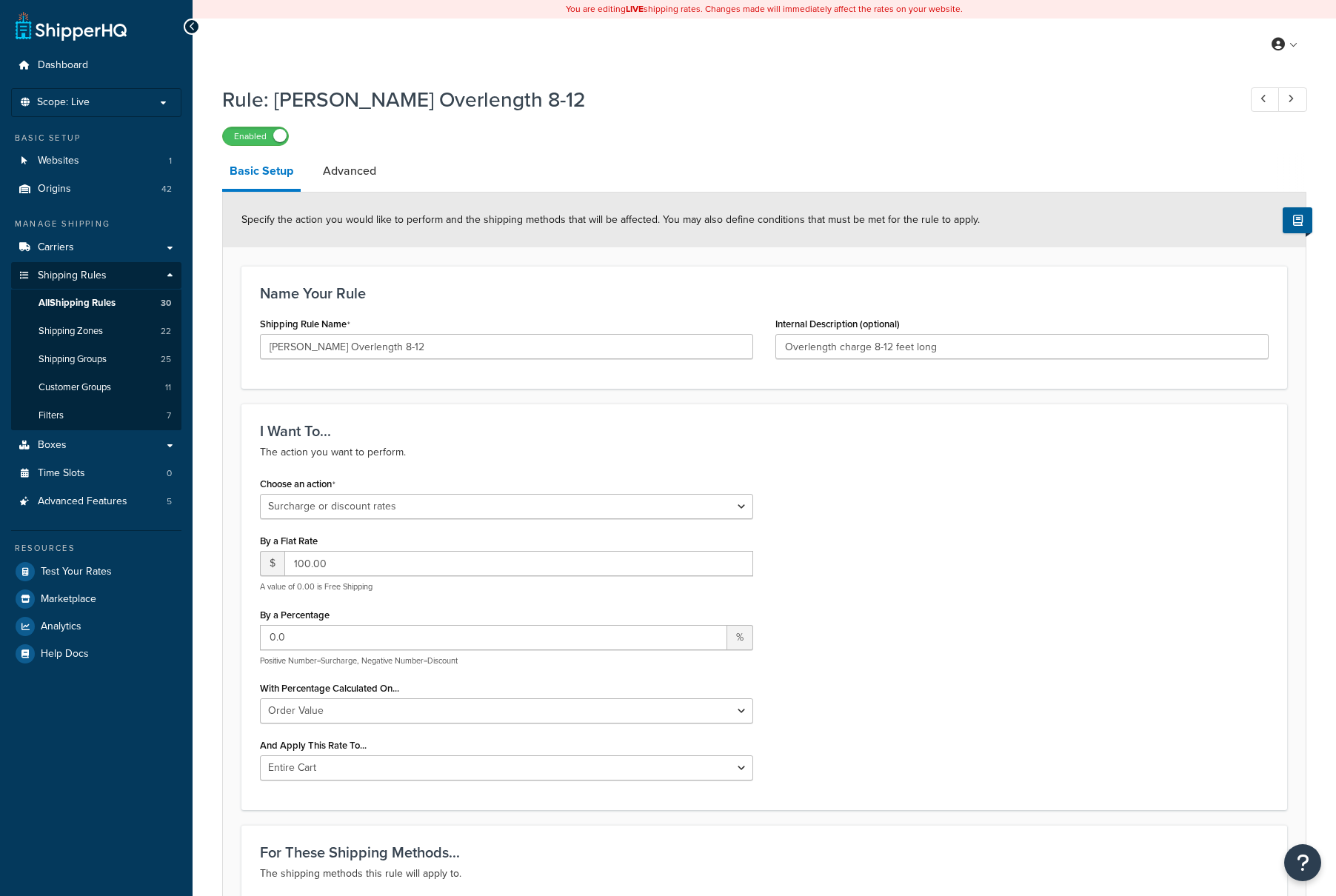
select select "SURCHARGE"
select select "ORDER"
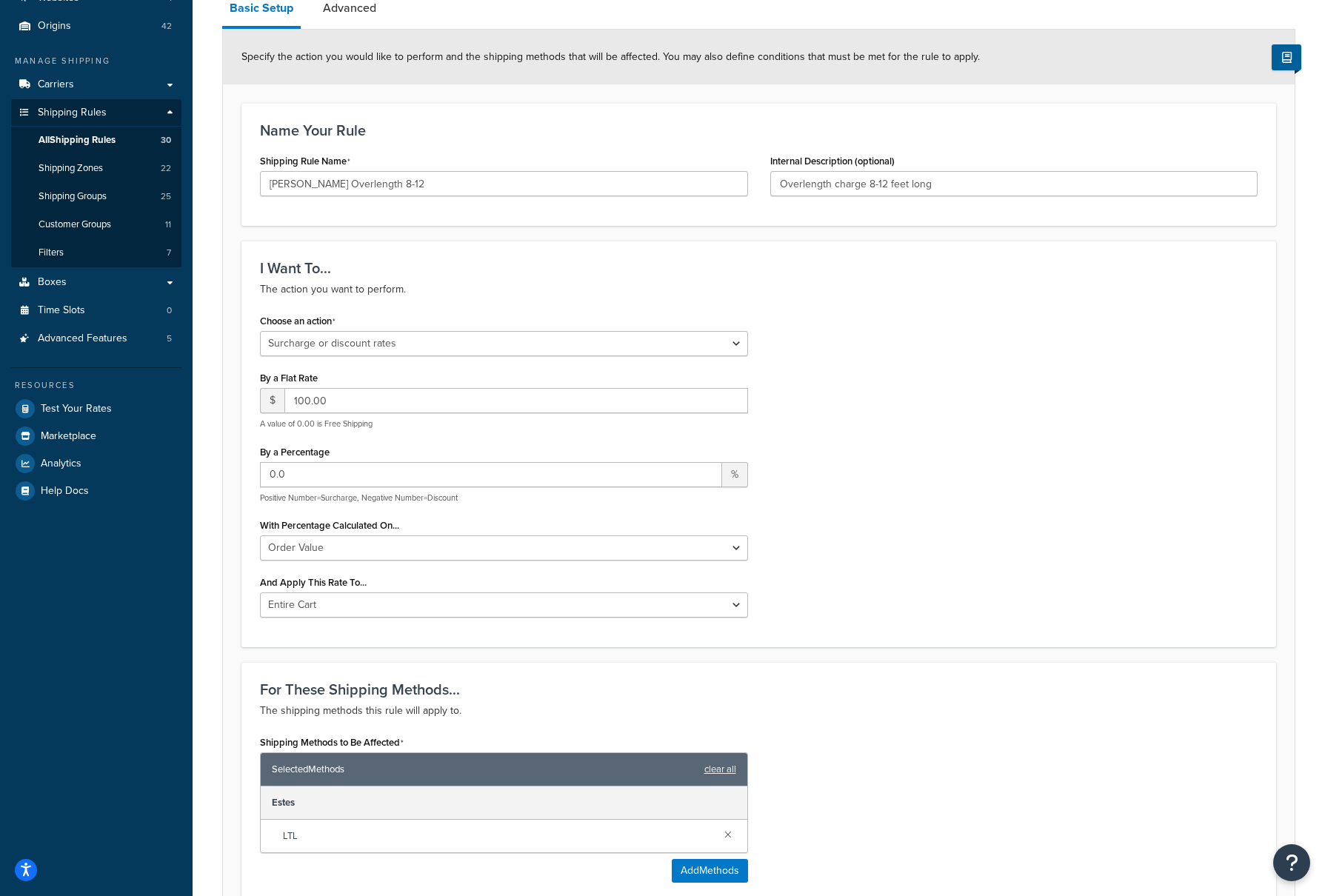
scroll to position [370, 0]
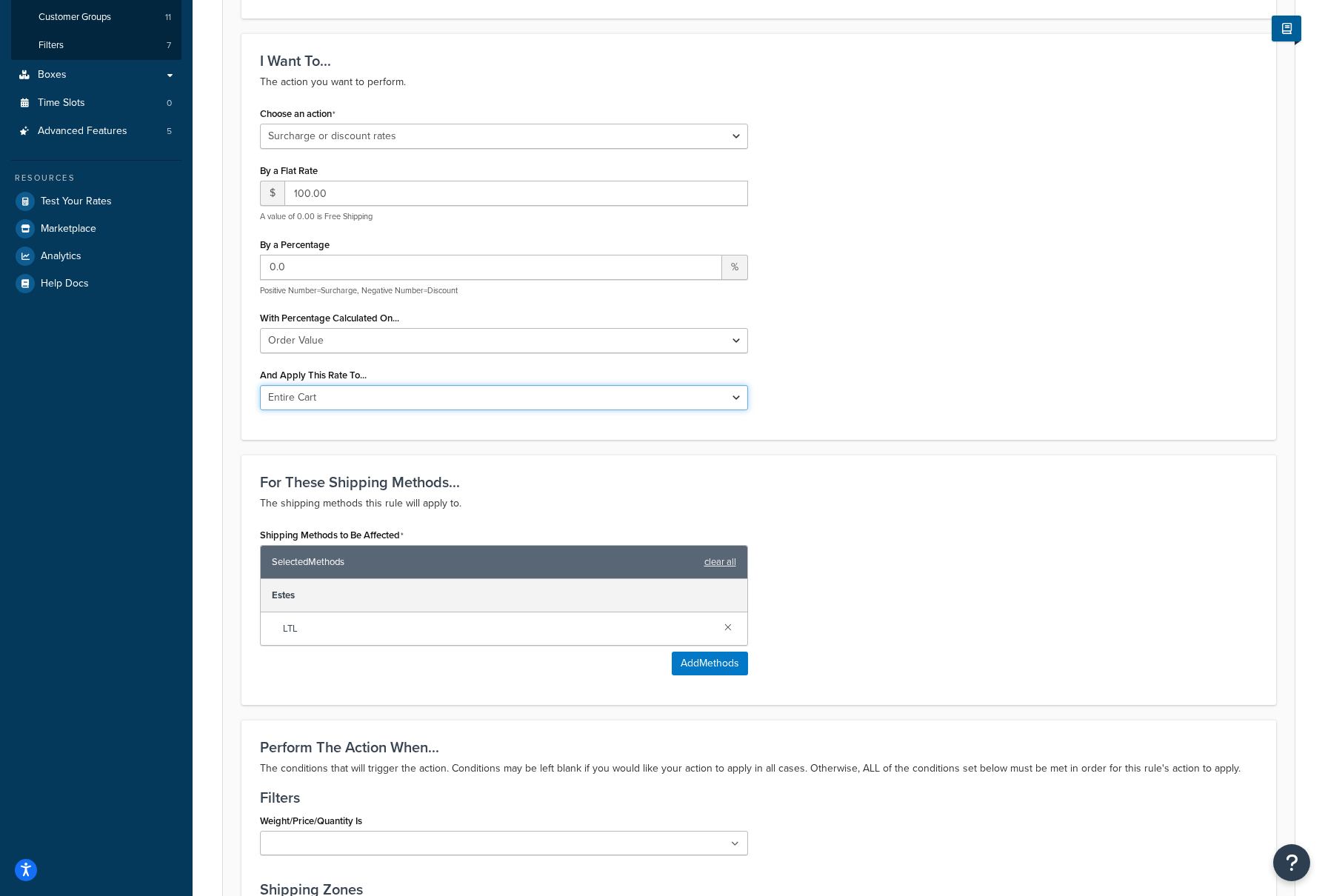
click at [738, 396] on select "Entire Cart Each Shipment in the Cart Each Origin in the Cart Each Shipping Gro…" at bounding box center [504, 397] width 488 height 25
select select "LOCATION"
click at [260, 387] on select "Entire Cart Each Shipment in the Cart Each Origin in the Cart Each Shipping Gro…" at bounding box center [504, 397] width 488 height 25
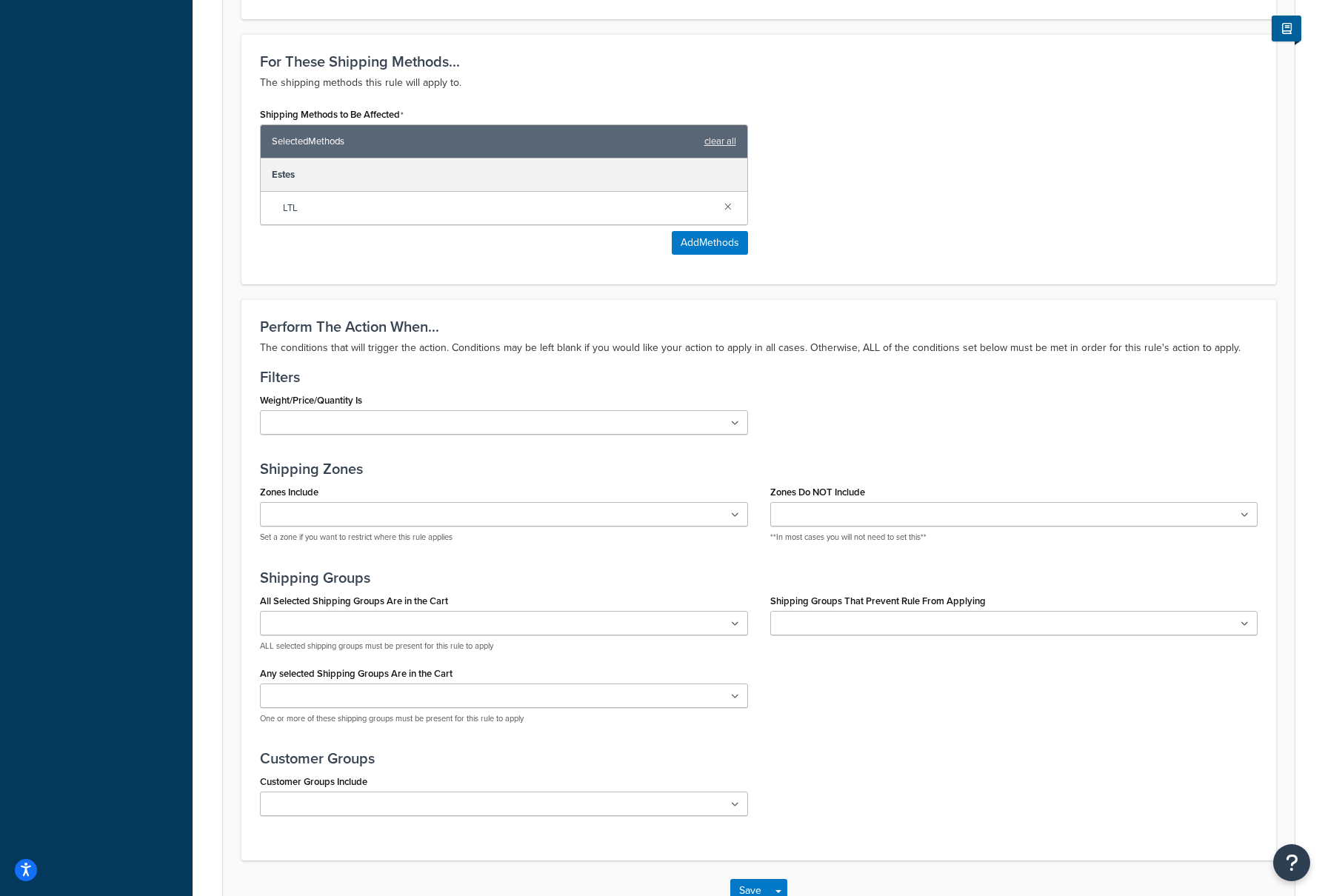
scroll to position [893, 0]
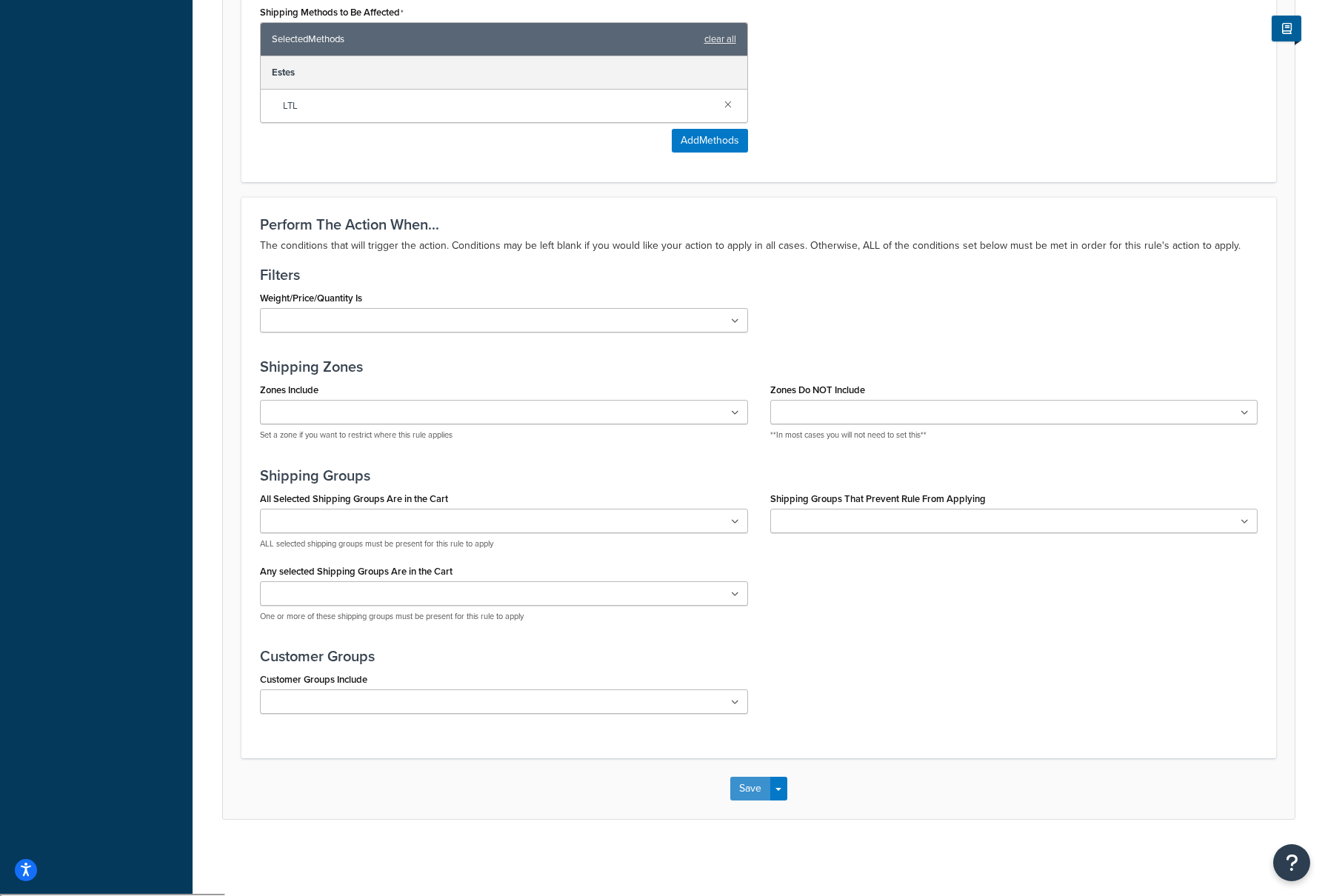
click at [756, 796] on button "Save" at bounding box center [751, 788] width 40 height 24
